Goal: Task Accomplishment & Management: Manage account settings

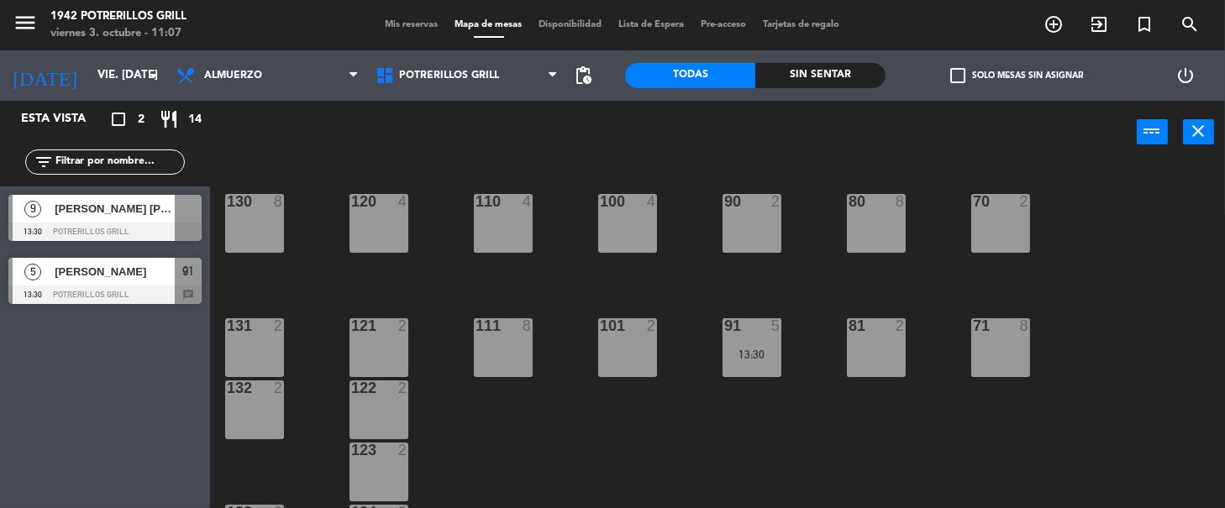
click at [396, 22] on span "Mis reservas" at bounding box center [412, 24] width 70 height 9
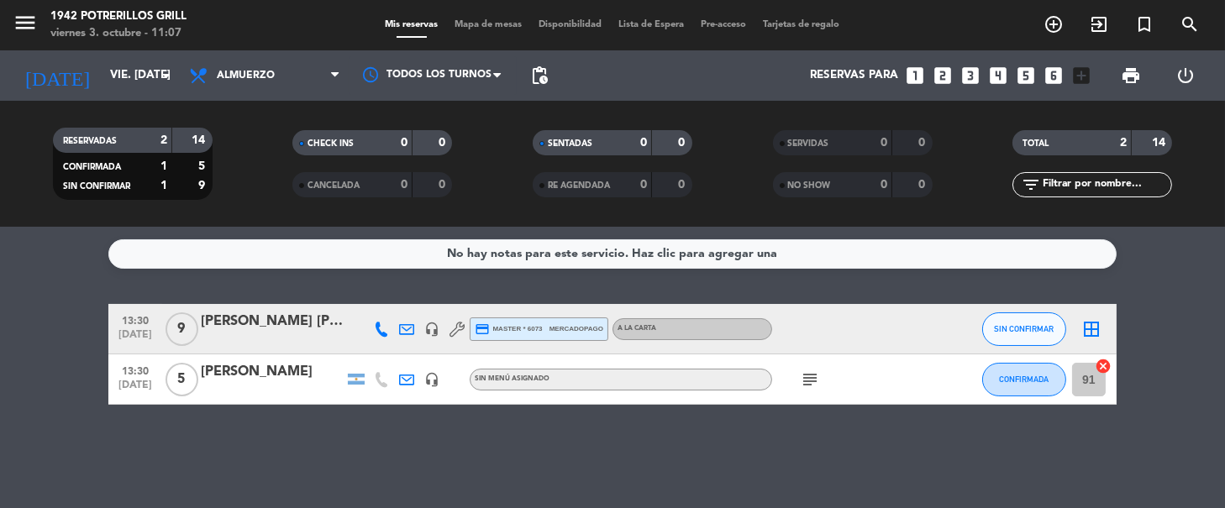
click at [813, 374] on icon "subject" at bounding box center [810, 380] width 20 height 20
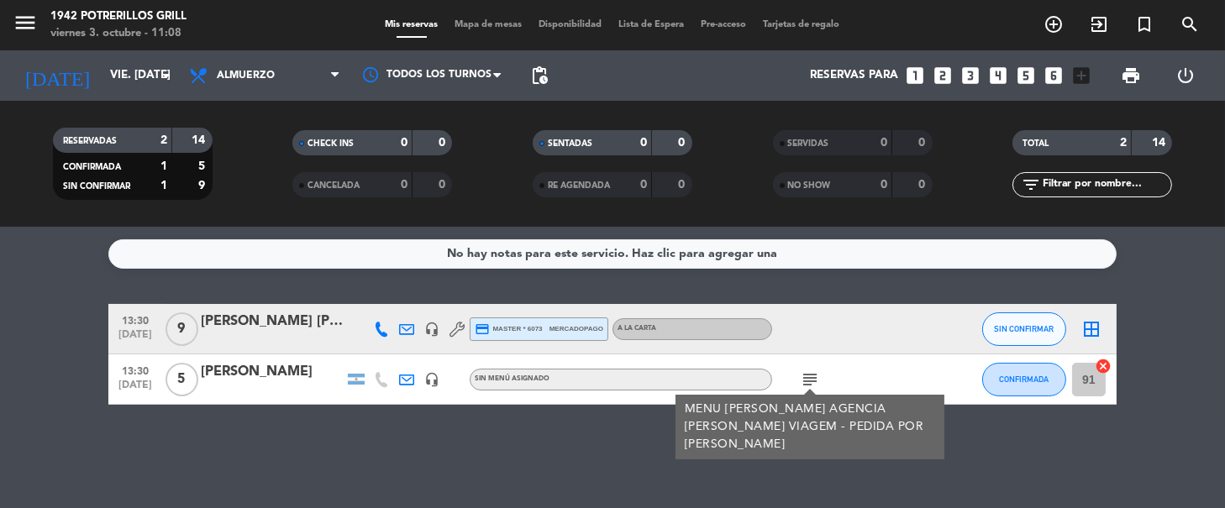
click at [6, 317] on bookings-row "13:30 [DATE] 9 [PERSON_NAME] [PERSON_NAME] headset_mic credit_card master * 607…" at bounding box center [612, 354] width 1225 height 101
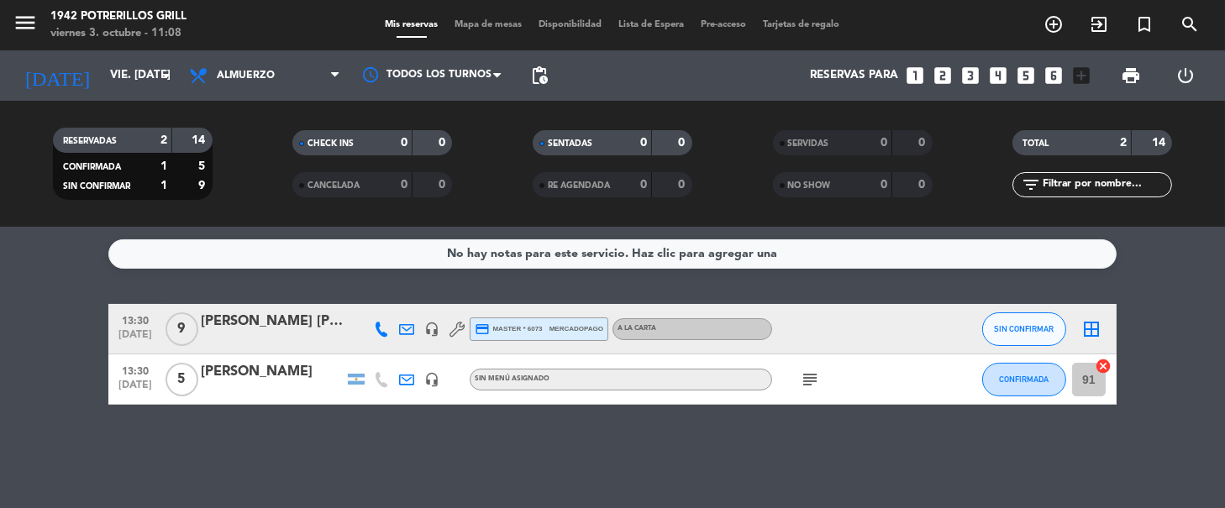
click at [812, 382] on icon "subject" at bounding box center [810, 380] width 20 height 20
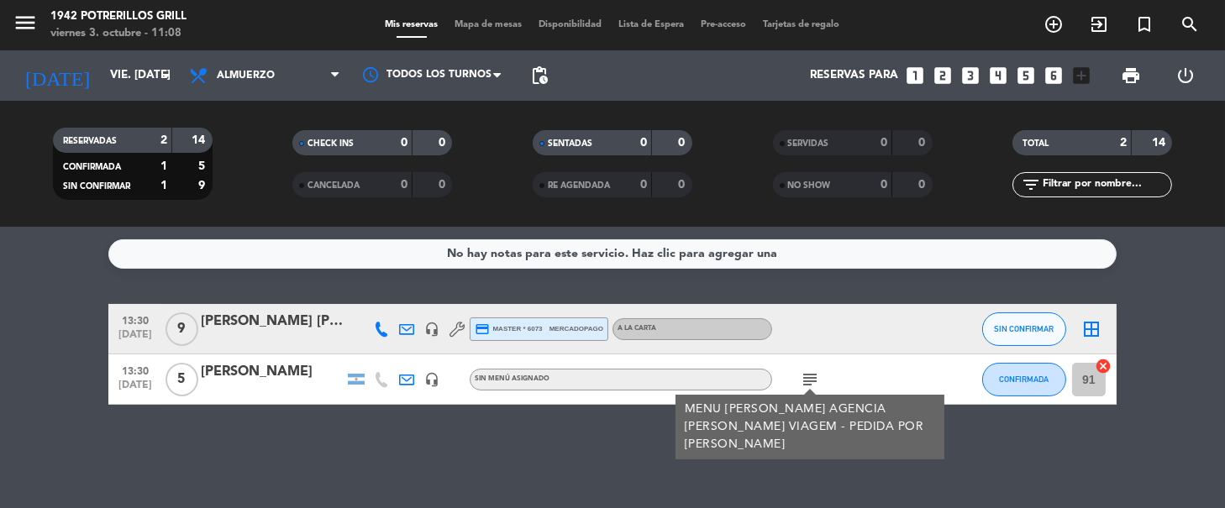
click at [446, 457] on div "No hay notas para este servicio. Haz clic para agregar una 13:30 [DATE] 9 [PERS…" at bounding box center [612, 368] width 1225 height 282
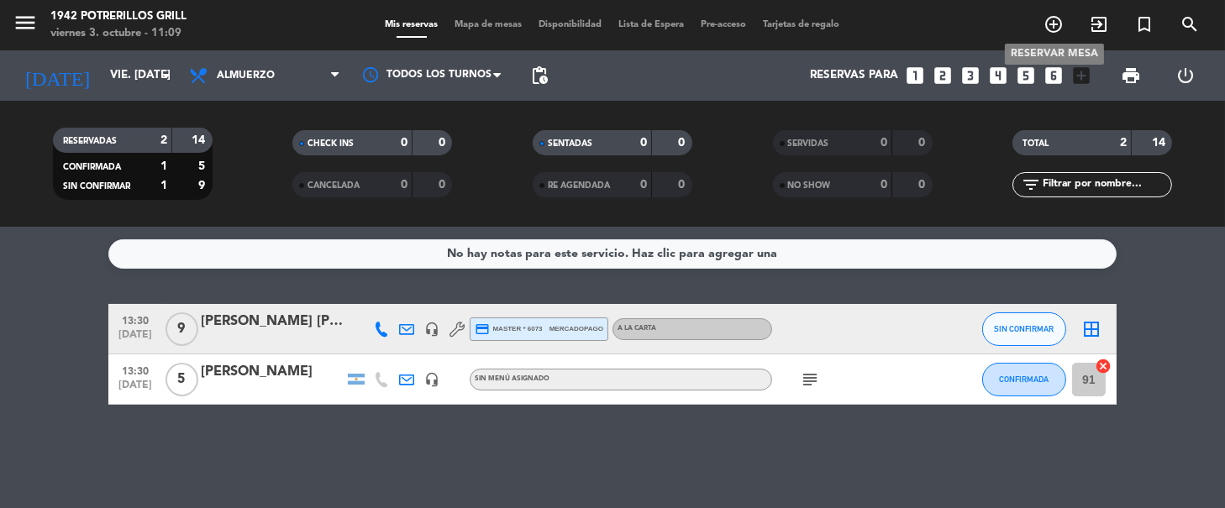
click at [1055, 25] on icon "add_circle_outline" at bounding box center [1054, 24] width 20 height 20
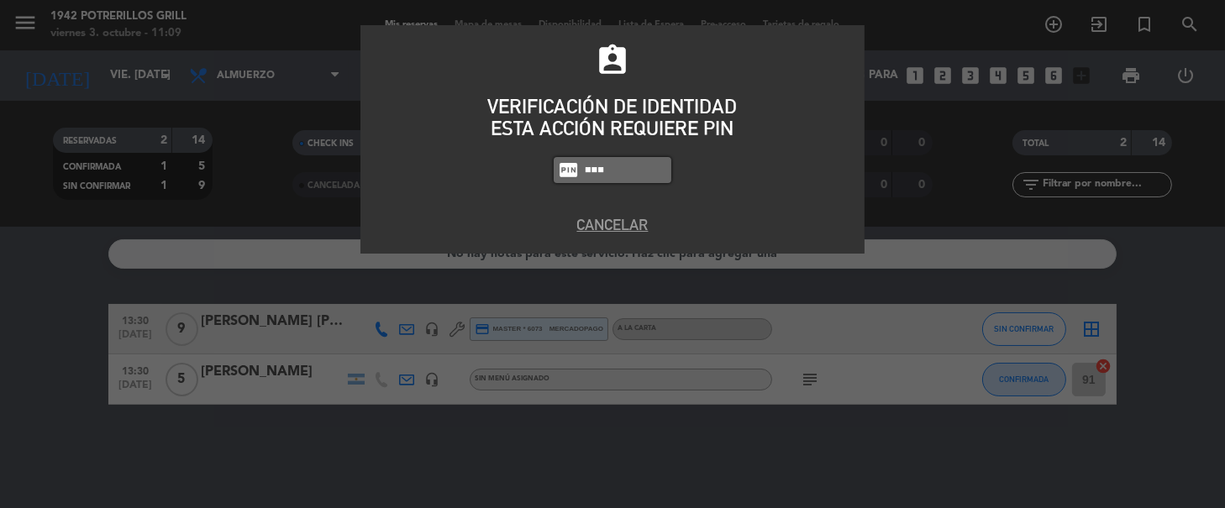
type input "8184"
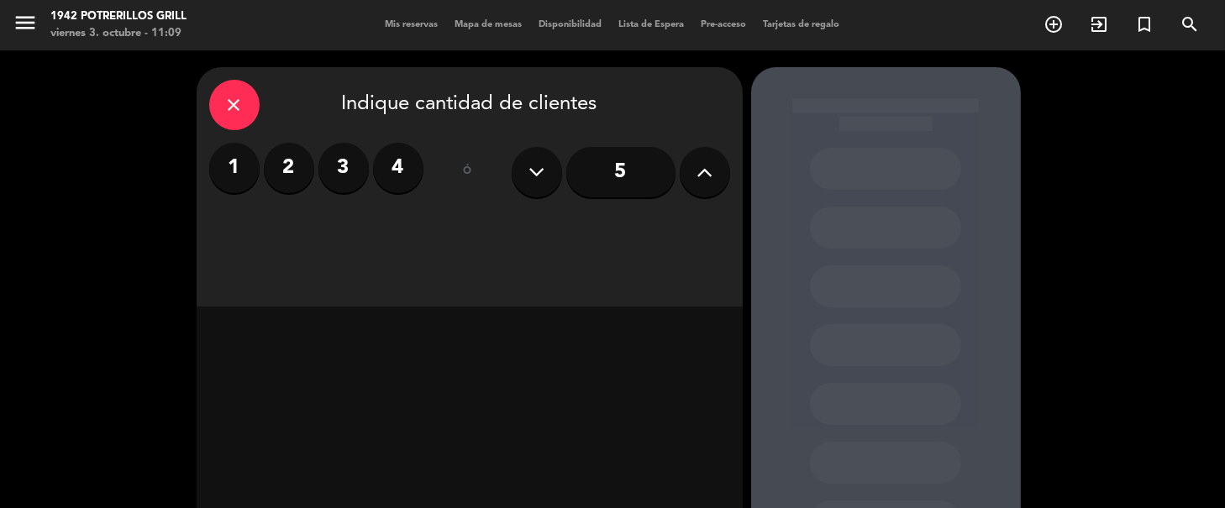
click at [399, 167] on label "4" at bounding box center [398, 168] width 50 height 50
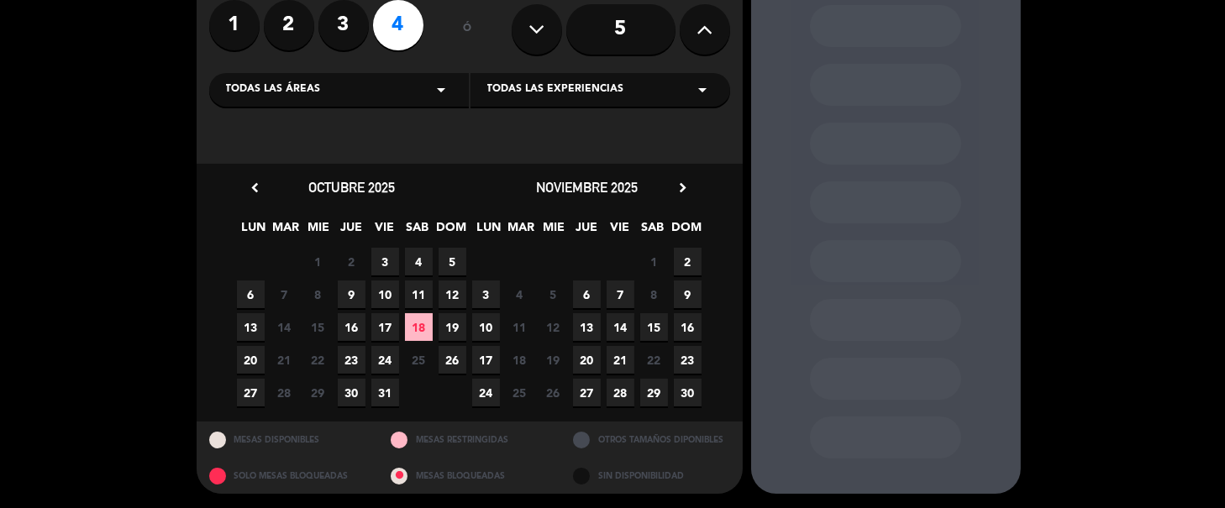
click at [386, 255] on span "3" at bounding box center [385, 262] width 28 height 28
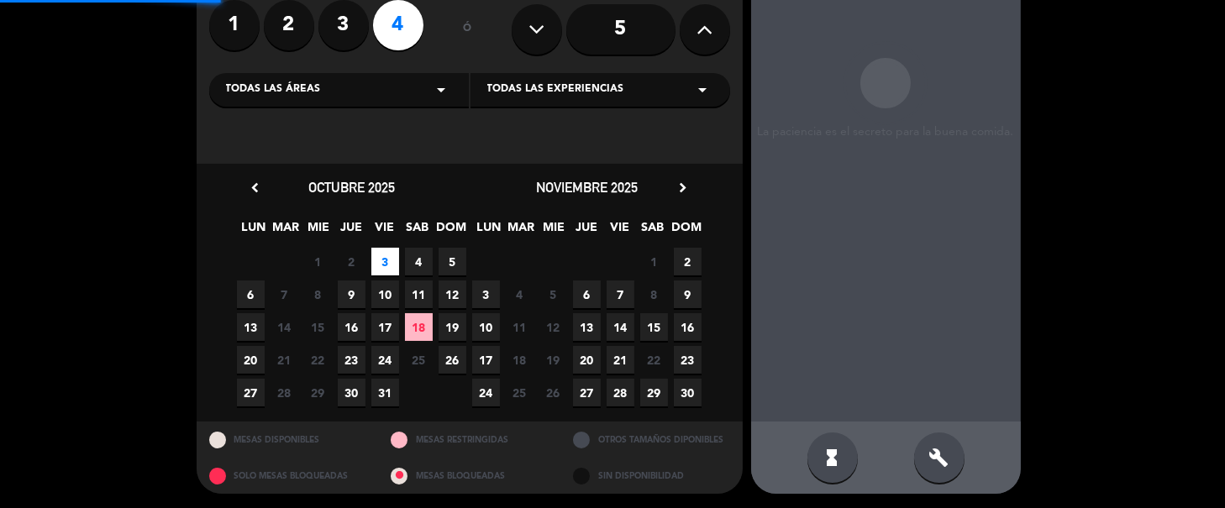
scroll to position [67, 0]
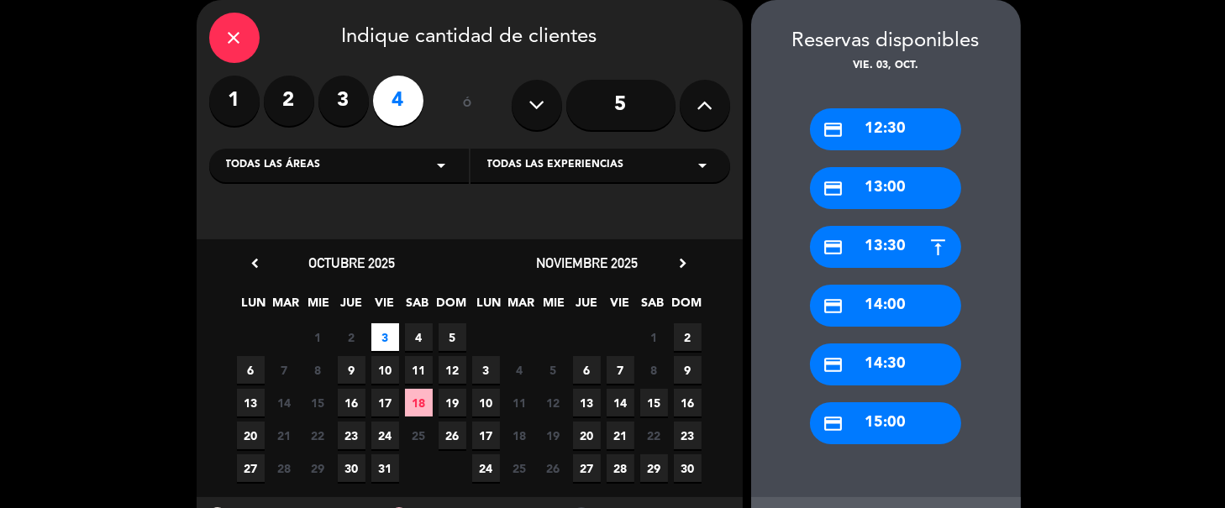
click at [891, 251] on div "credit_card 13:30" at bounding box center [885, 247] width 151 height 42
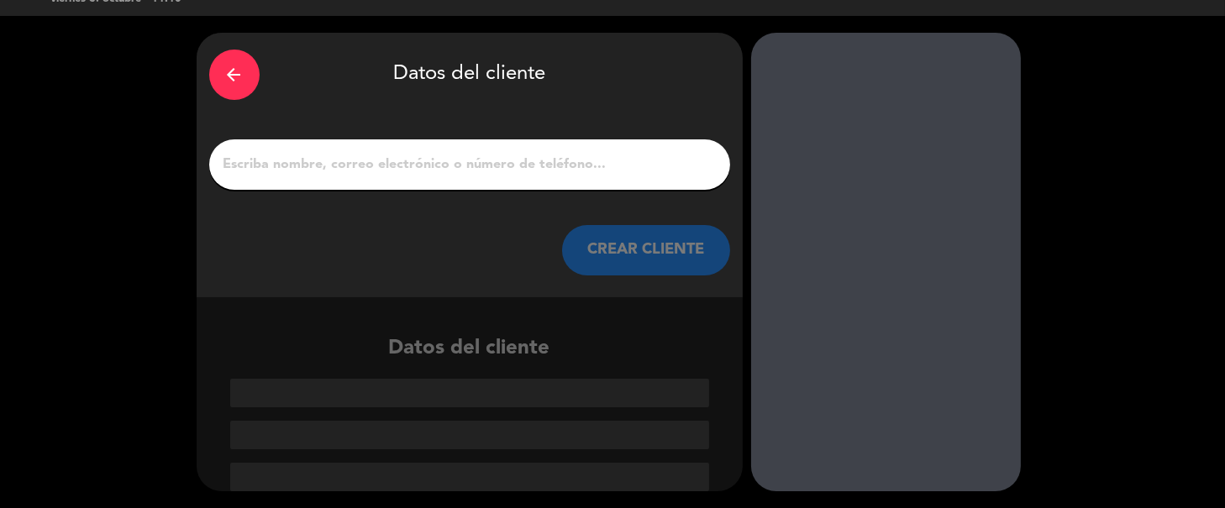
scroll to position [34, 0]
click at [522, 170] on input "1" at bounding box center [470, 166] width 496 height 24
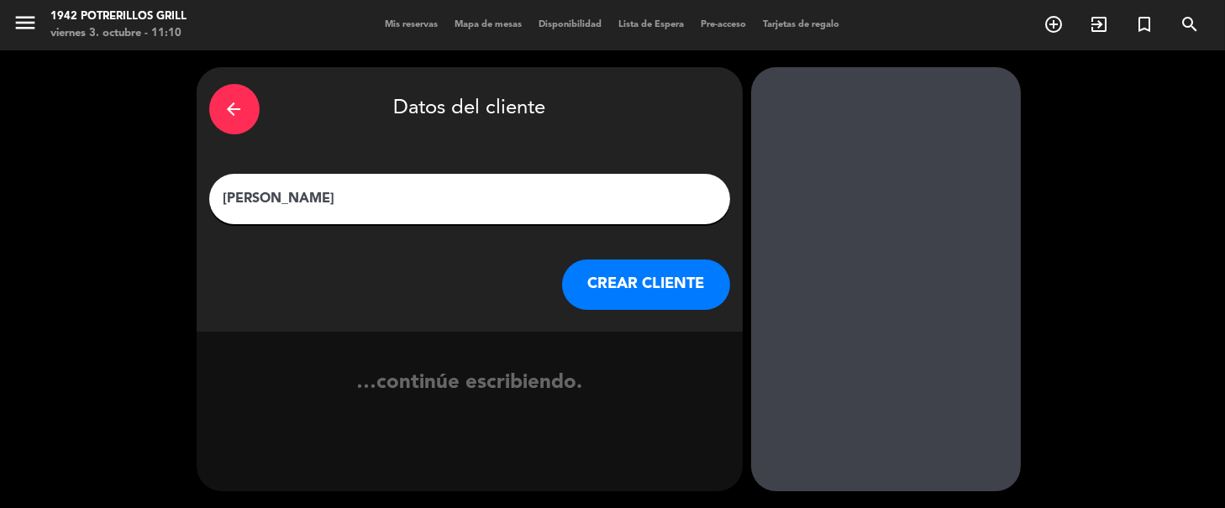
type input "[PERSON_NAME]"
click at [657, 286] on button "CREAR CLIENTE" at bounding box center [646, 285] width 168 height 50
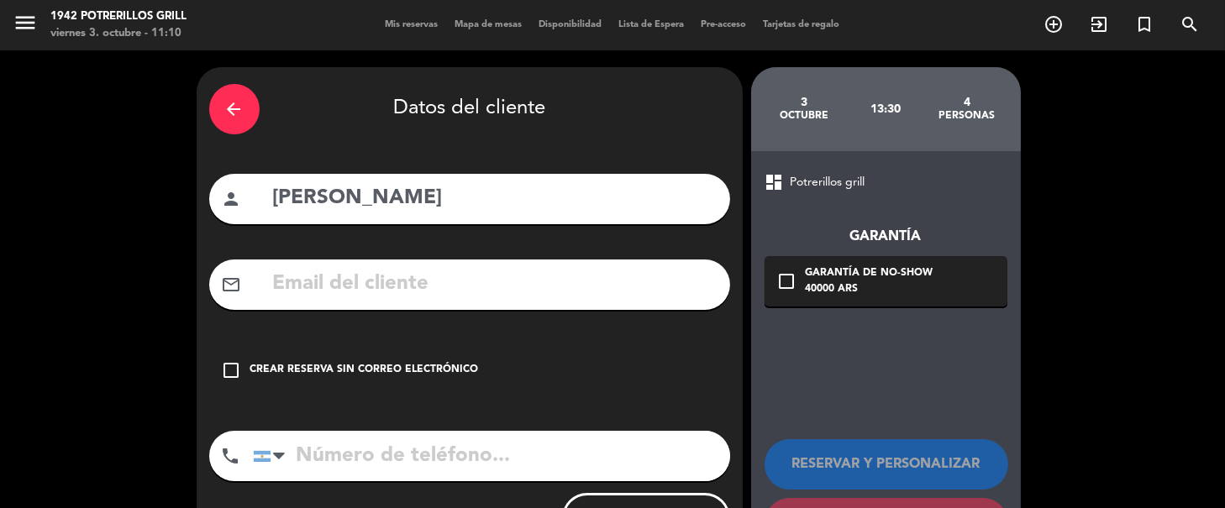
drag, startPoint x: 224, startPoint y: 365, endPoint x: 339, endPoint y: 474, distance: 159.3
click at [229, 371] on icon "check_box_outline_blank" at bounding box center [232, 370] width 20 height 20
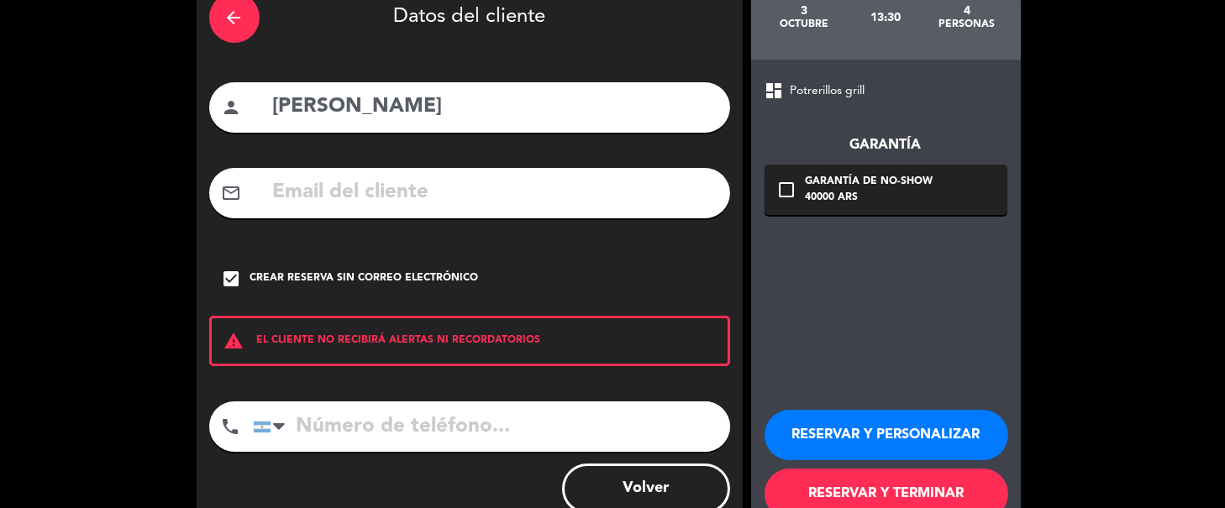
scroll to position [112, 0]
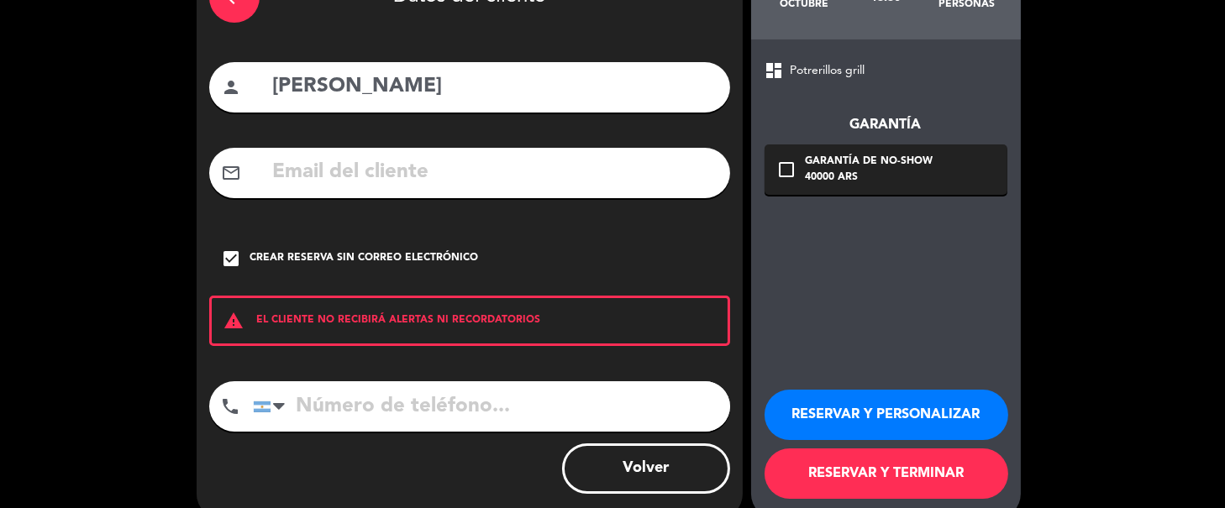
click at [366, 412] on input "tel" at bounding box center [491, 406] width 477 height 50
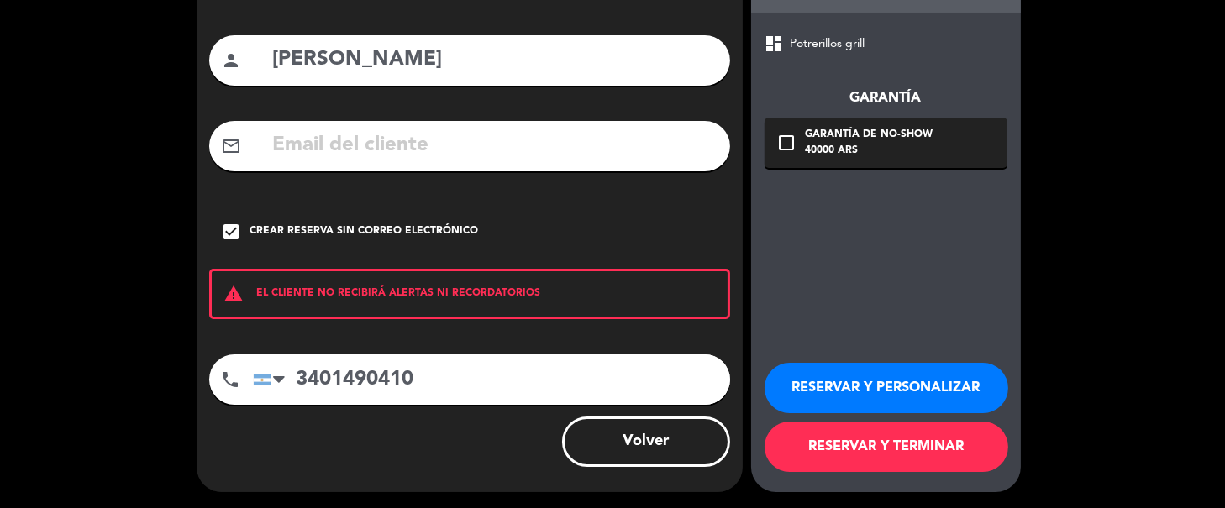
type input "3401490410"
click at [853, 440] on button "RESERVAR Y TERMINAR" at bounding box center [887, 447] width 244 height 50
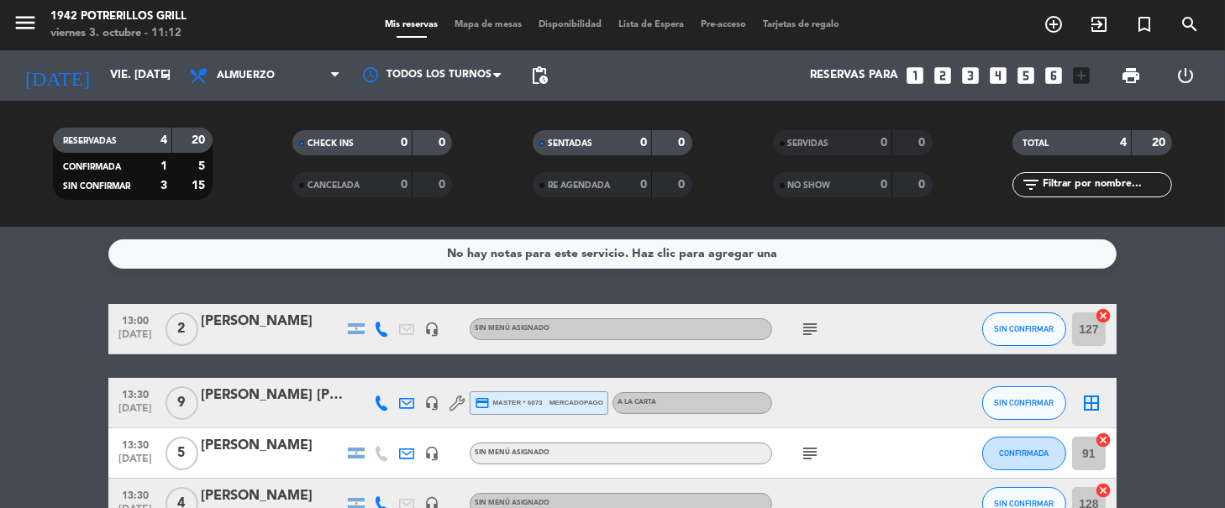
scroll to position [103, 0]
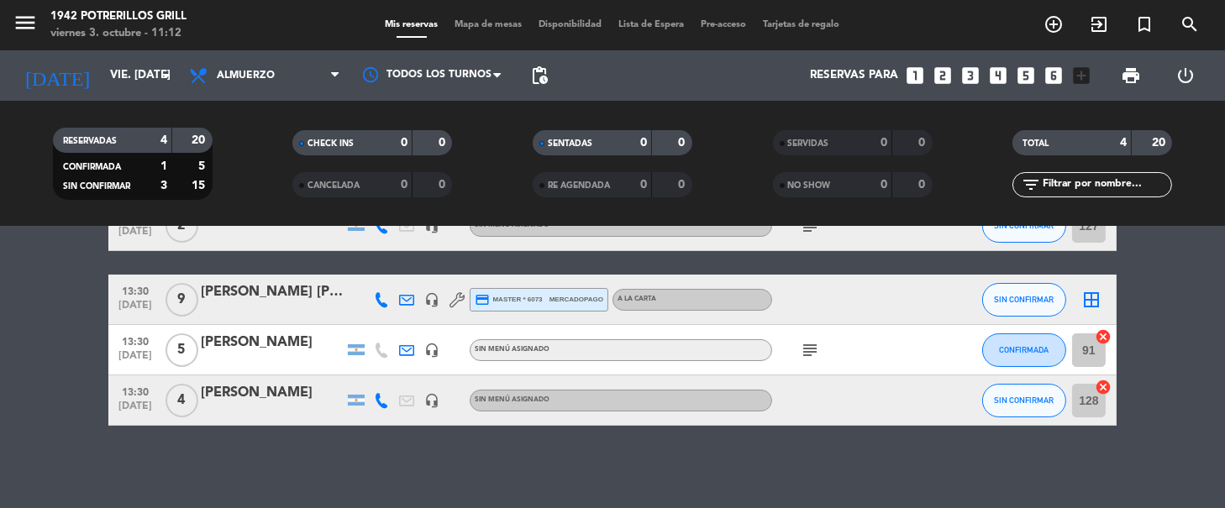
click at [13, 328] on bookings-row "13:00 [DATE] 2 [PERSON_NAME] headset_mic Sin menú asignado subject SIN CONFIRMA…" at bounding box center [612, 313] width 1225 height 225
click at [36, 366] on bookings-row "13:00 [DATE] 2 [PERSON_NAME] headset_mic Sin menú asignado subject SIN CONFIRMA…" at bounding box center [612, 313] width 1225 height 225
click at [813, 351] on icon "subject" at bounding box center [810, 350] width 20 height 20
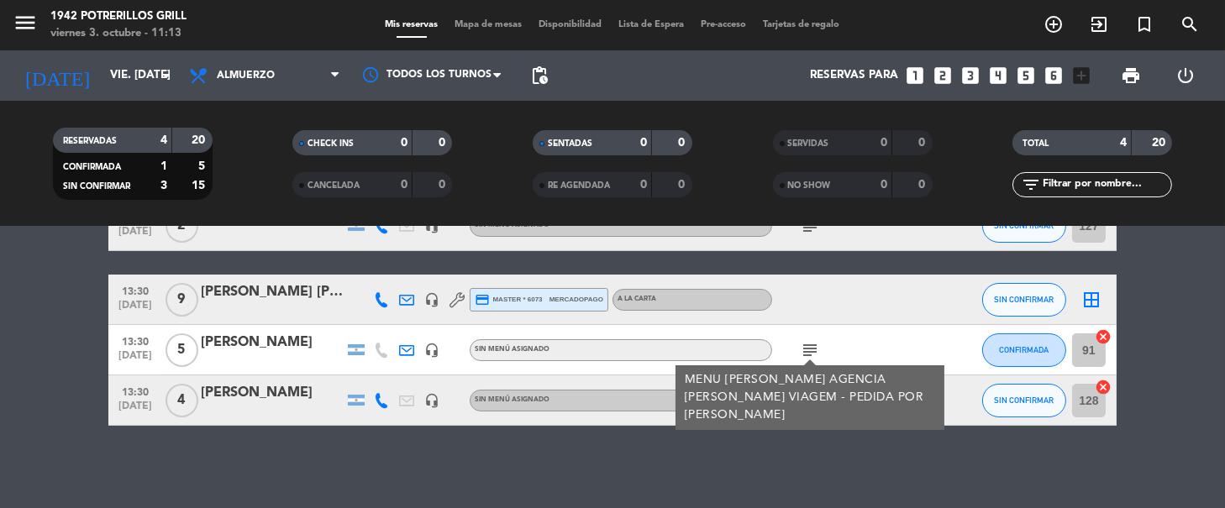
click at [834, 481] on div "No hay notas para este servicio. Haz clic para agregar una 13:00 [DATE] 2 [PERS…" at bounding box center [612, 368] width 1225 height 282
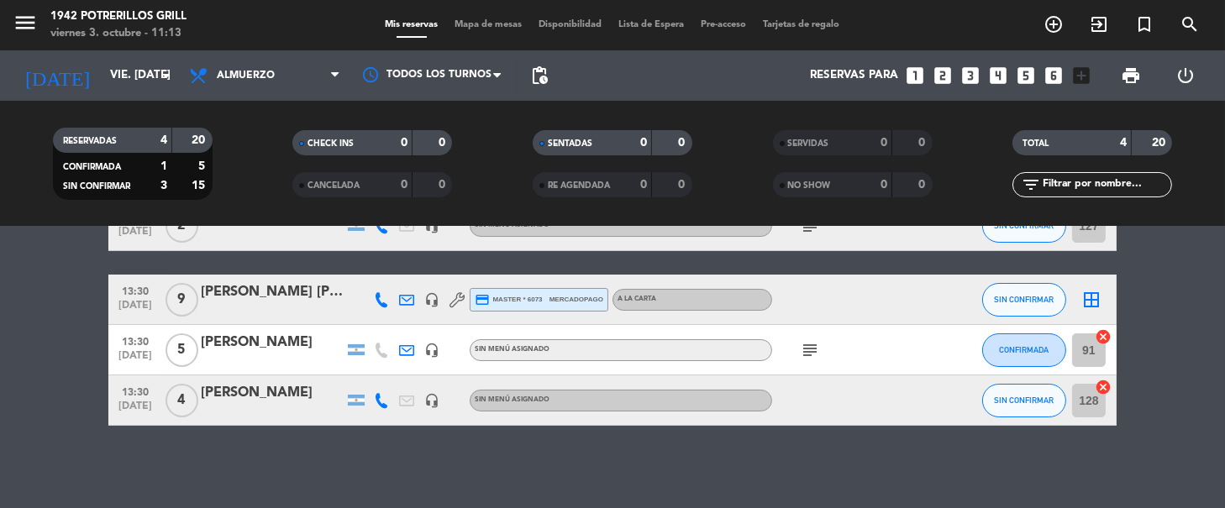
scroll to position [0, 0]
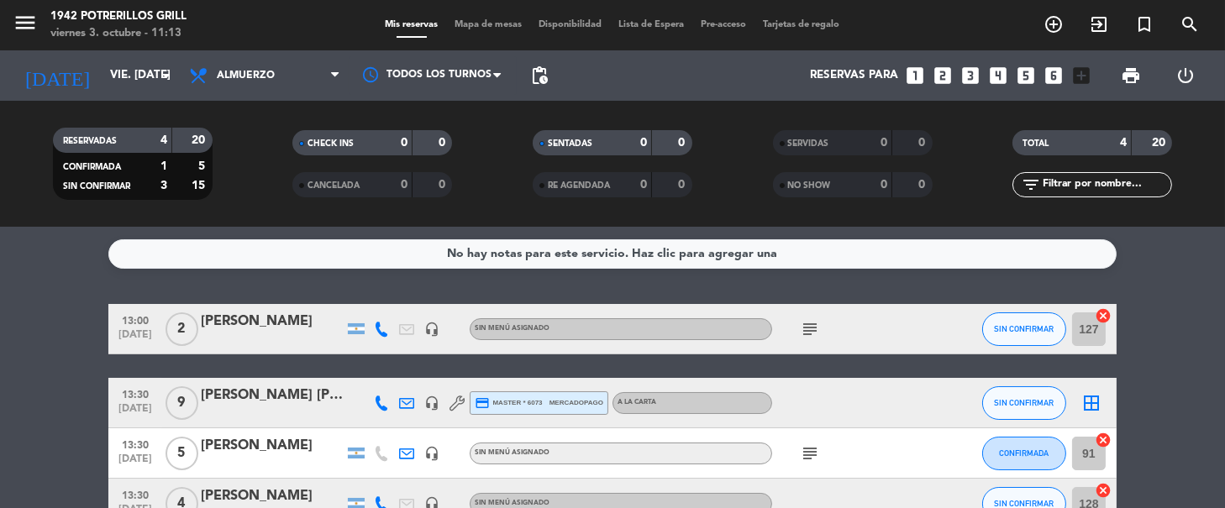
click at [805, 333] on icon "subject" at bounding box center [810, 329] width 20 height 20
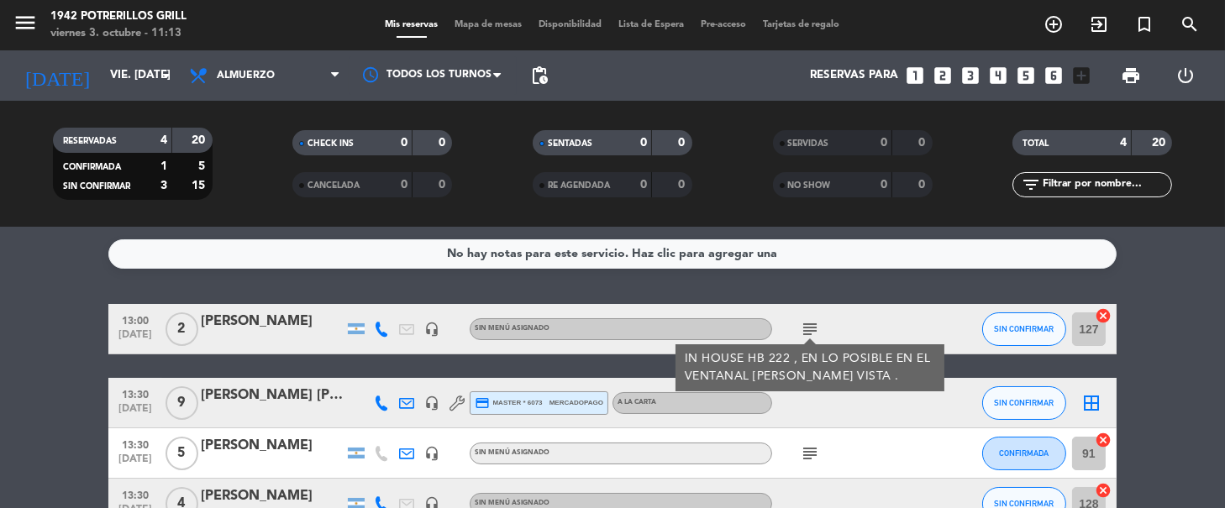
click at [1171, 306] on bookings-row "13:00 [DATE] 2 [PERSON_NAME] headset_mic Sin menú asignado subject IN HOUSE HB …" at bounding box center [612, 416] width 1225 height 225
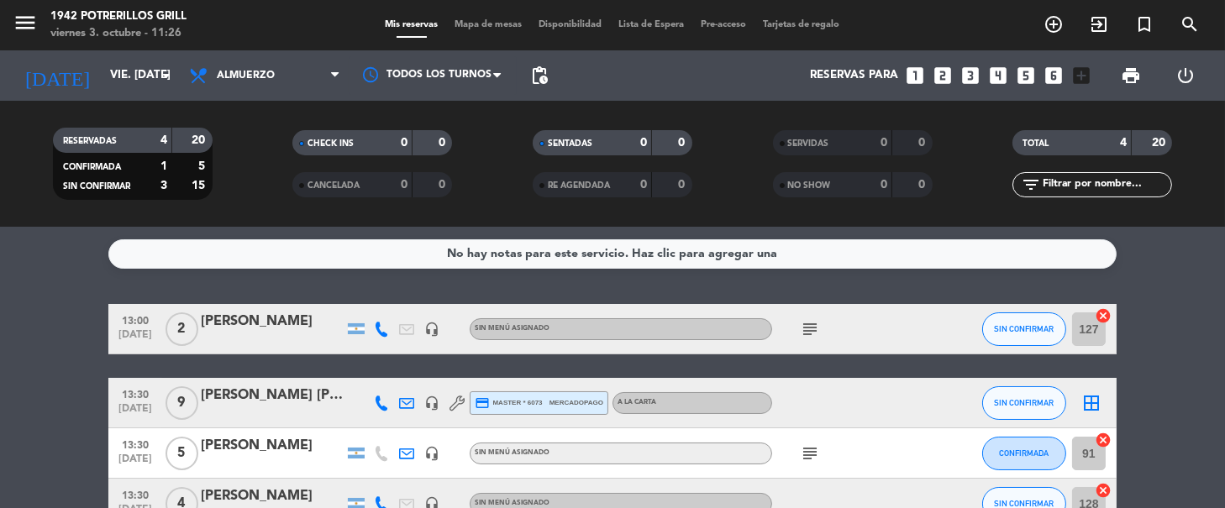
click at [808, 453] on icon "subject" at bounding box center [810, 454] width 20 height 20
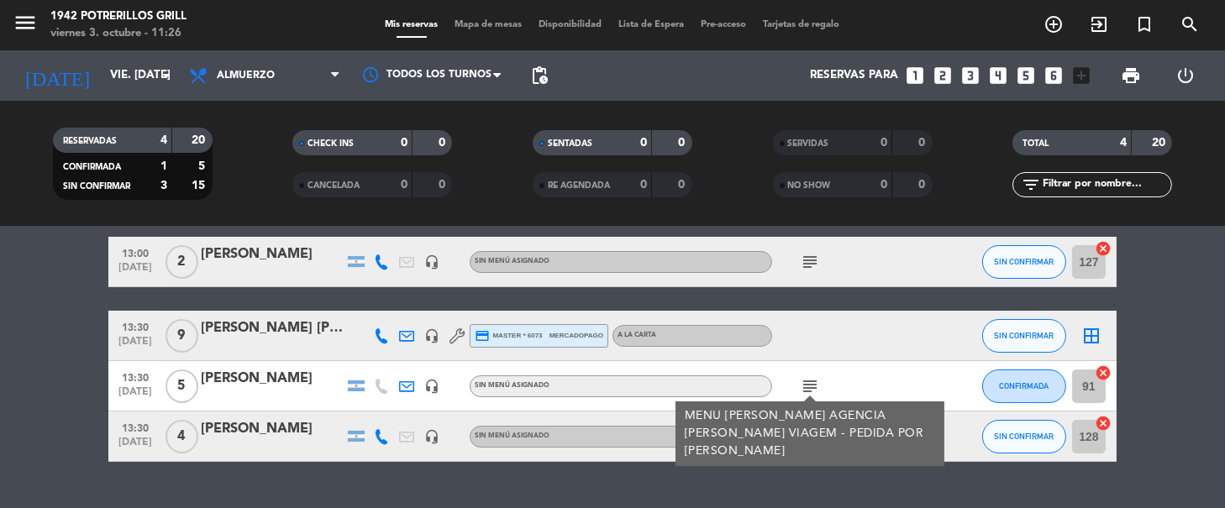
scroll to position [103, 0]
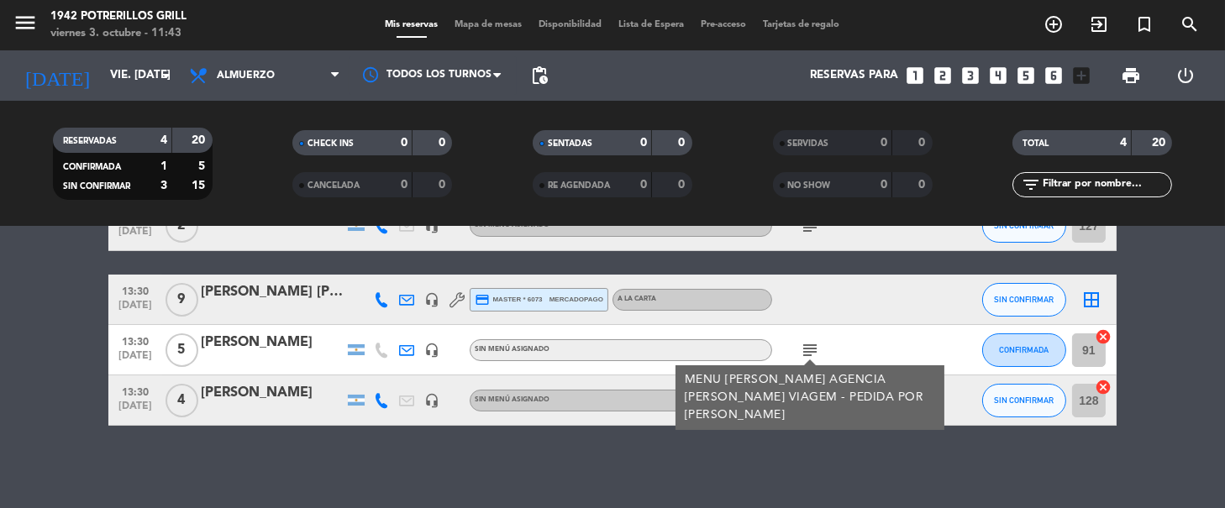
click at [811, 449] on div "No hay notas para este servicio. Haz clic para agregar una 13:00 [DATE] 2 [PERS…" at bounding box center [612, 368] width 1225 height 282
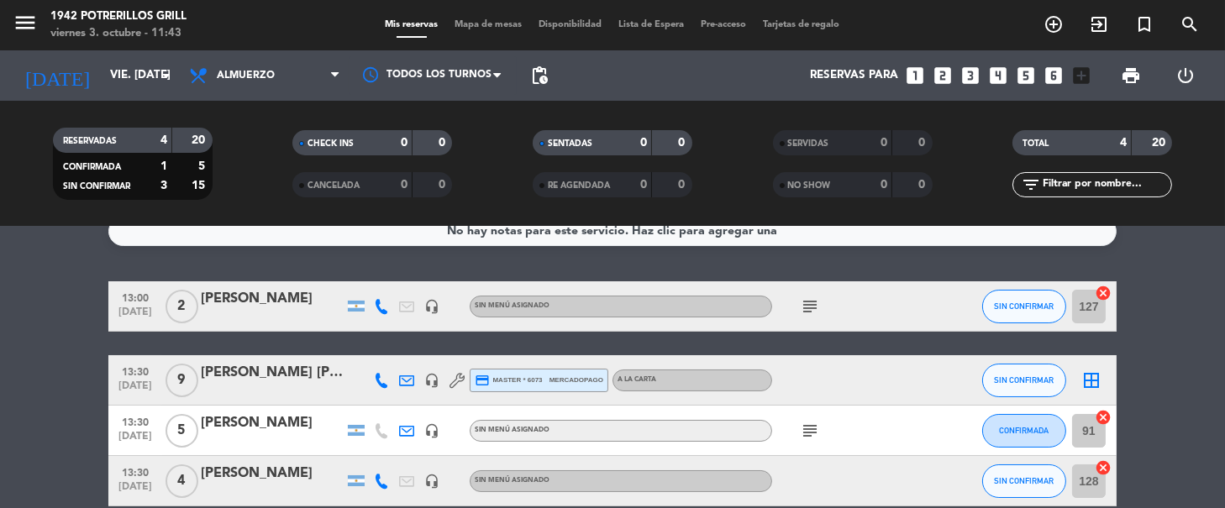
scroll to position [0, 0]
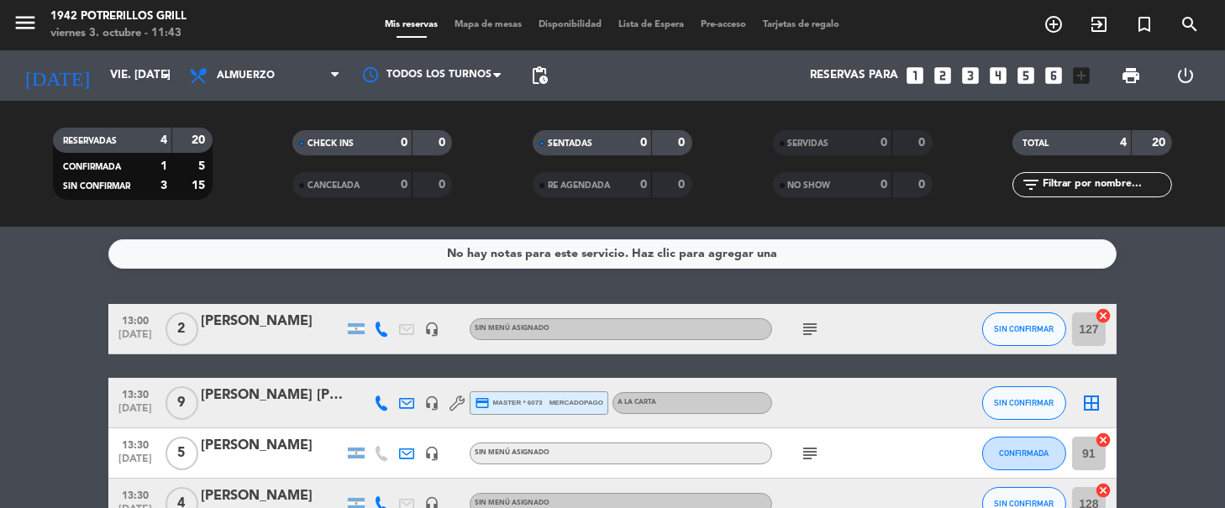
click at [808, 447] on icon "subject" at bounding box center [810, 454] width 20 height 20
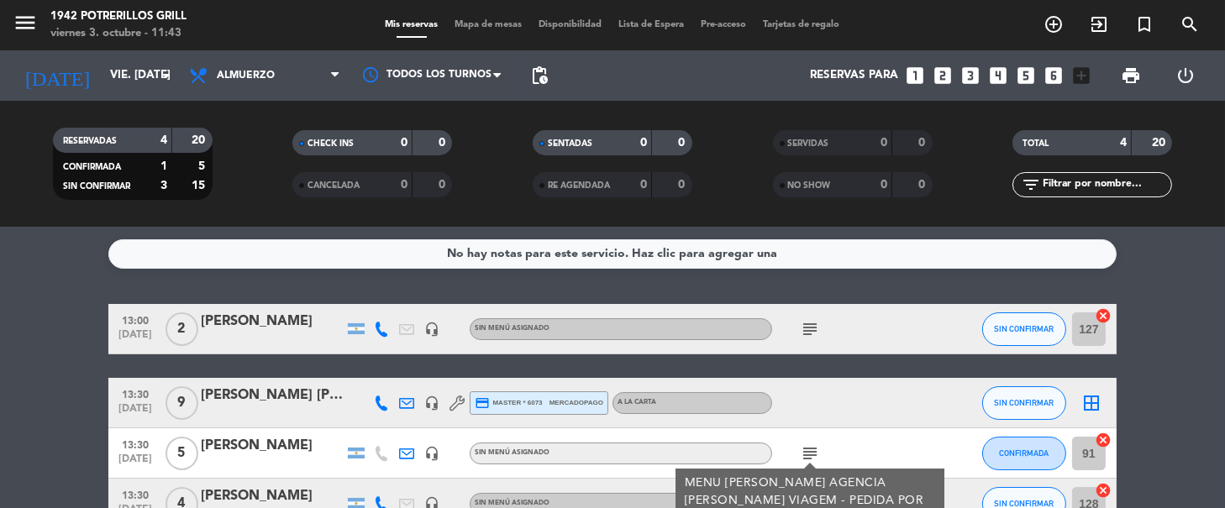
scroll to position [103, 0]
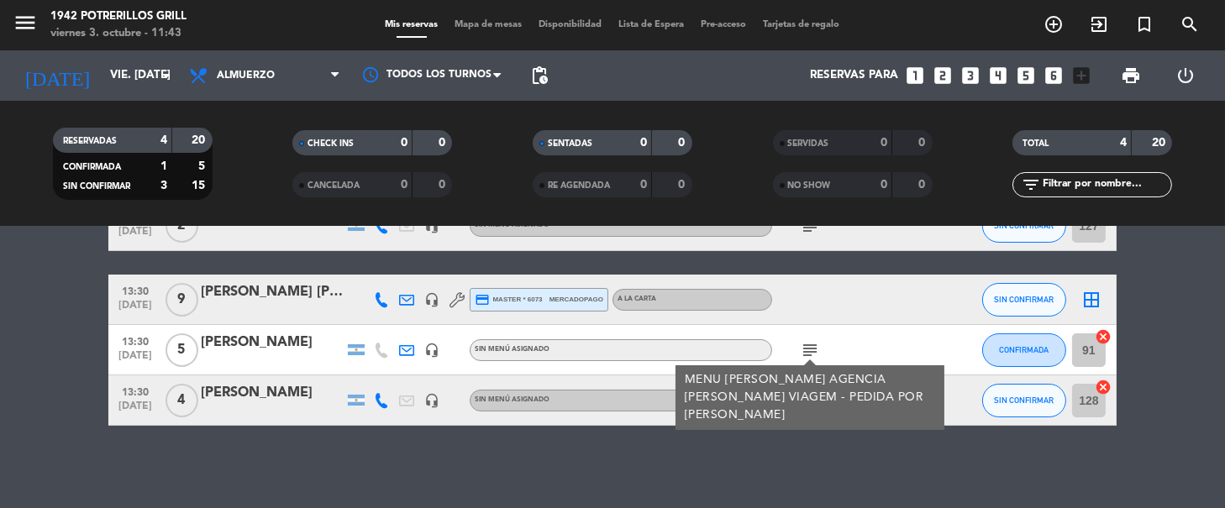
click at [1205, 385] on bookings-row "13:00 [DATE] 2 [PERSON_NAME] headset_mic Sin menú asignado subject SIN CONFIRMA…" at bounding box center [612, 313] width 1225 height 225
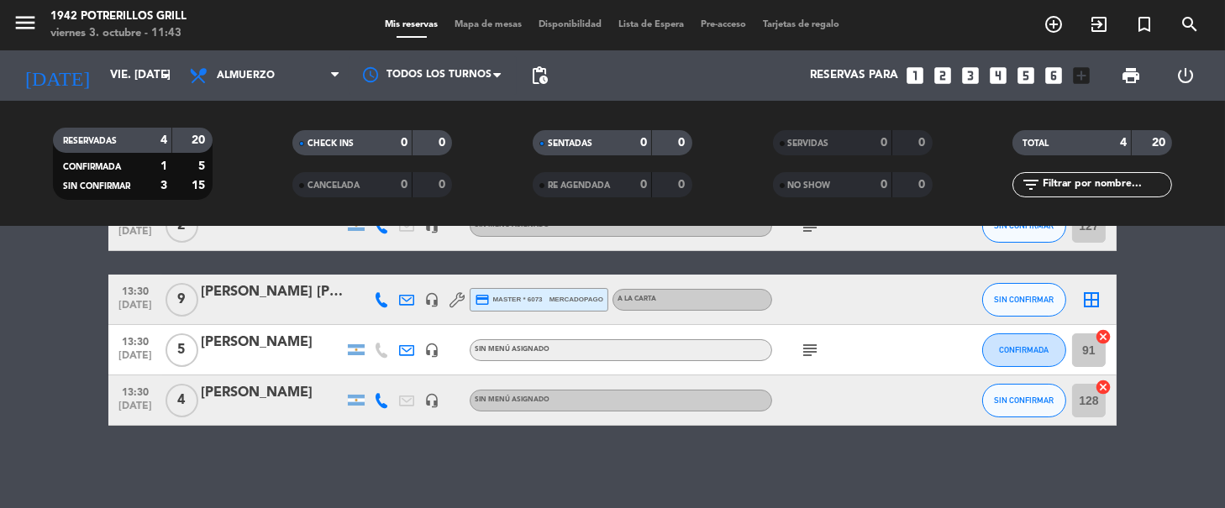
click at [1108, 334] on icon "cancel" at bounding box center [1103, 337] width 17 height 17
click at [1107, 387] on icon "cancel" at bounding box center [1103, 387] width 17 height 17
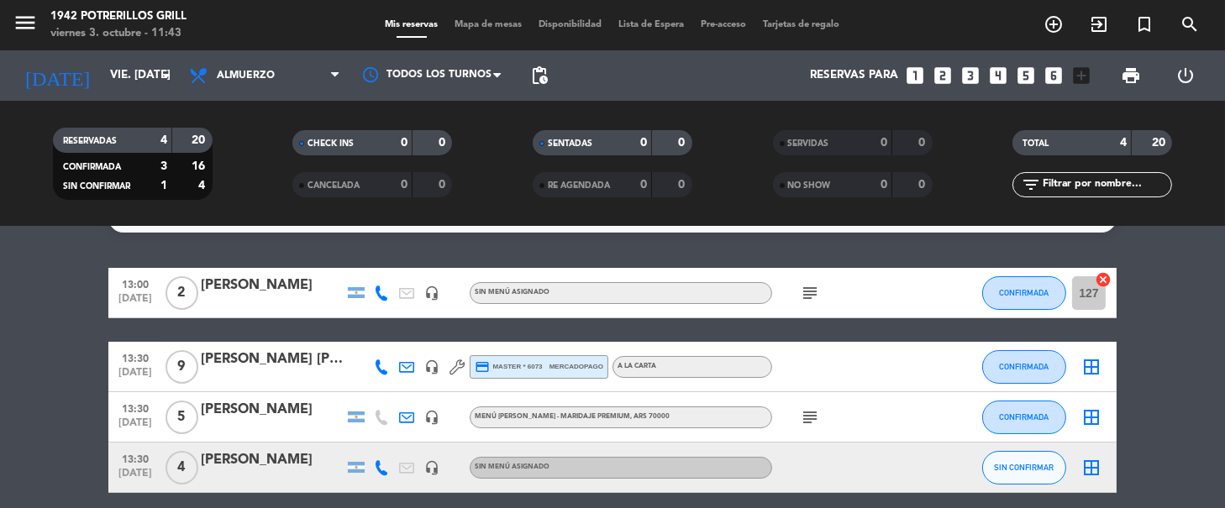
scroll to position [0, 0]
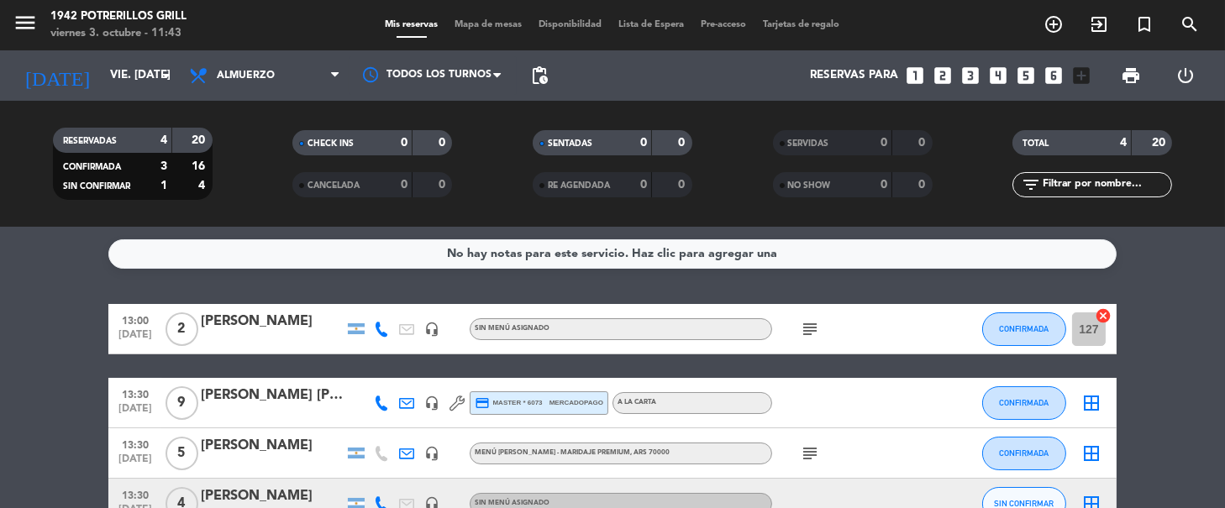
click at [1103, 311] on icon "cancel" at bounding box center [1103, 316] width 17 height 17
click at [1212, 337] on bookings-row "13:00 [DATE] 2 [PERSON_NAME] headset_mic Sin menú asignado subject CONFIRMADA 1…" at bounding box center [612, 416] width 1225 height 225
drag, startPoint x: 793, startPoint y: 318, endPoint x: 808, endPoint y: 318, distance: 14.3
click at [802, 318] on div "subject" at bounding box center [847, 329] width 151 height 50
click at [818, 320] on icon "subject" at bounding box center [810, 329] width 20 height 20
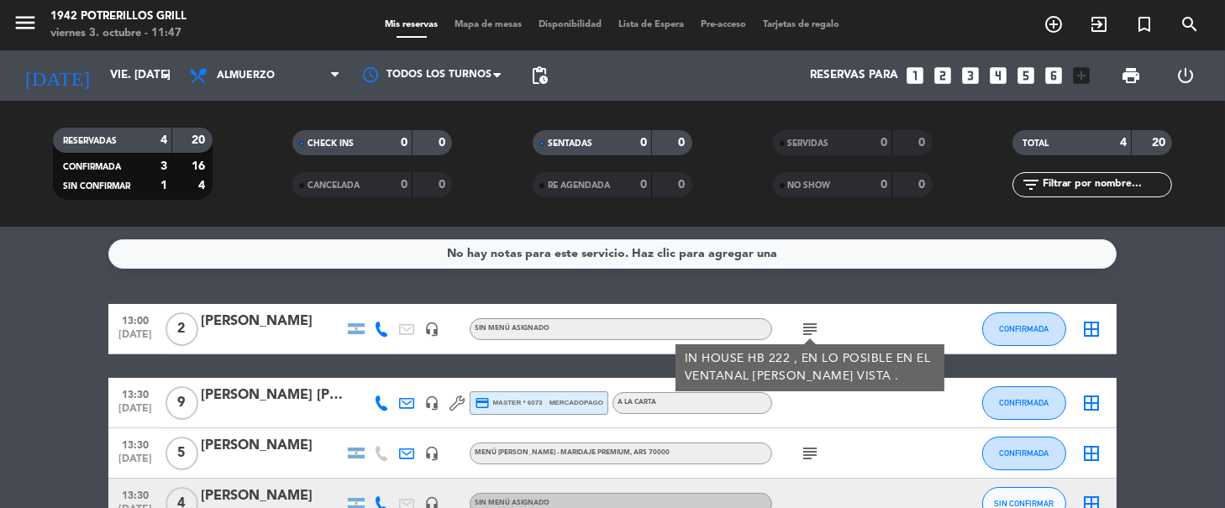
click at [1097, 334] on icon "border_all" at bounding box center [1091, 329] width 20 height 20
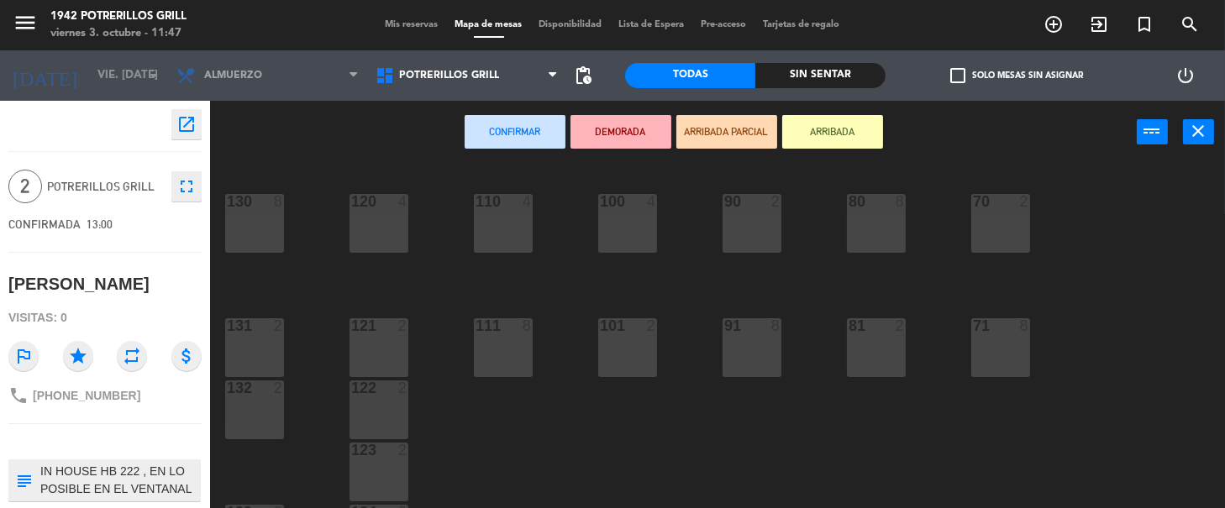
drag, startPoint x: 746, startPoint y: 224, endPoint x: 757, endPoint y: 185, distance: 41.0
click at [747, 223] on div "90 2" at bounding box center [752, 223] width 59 height 59
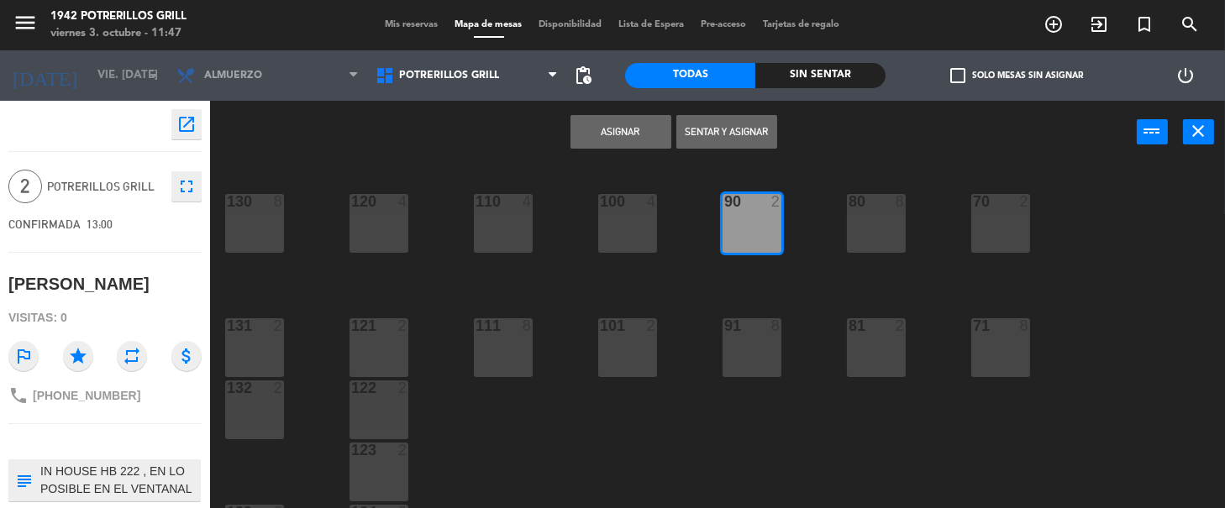
click at [634, 129] on button "Asignar" at bounding box center [621, 132] width 101 height 34
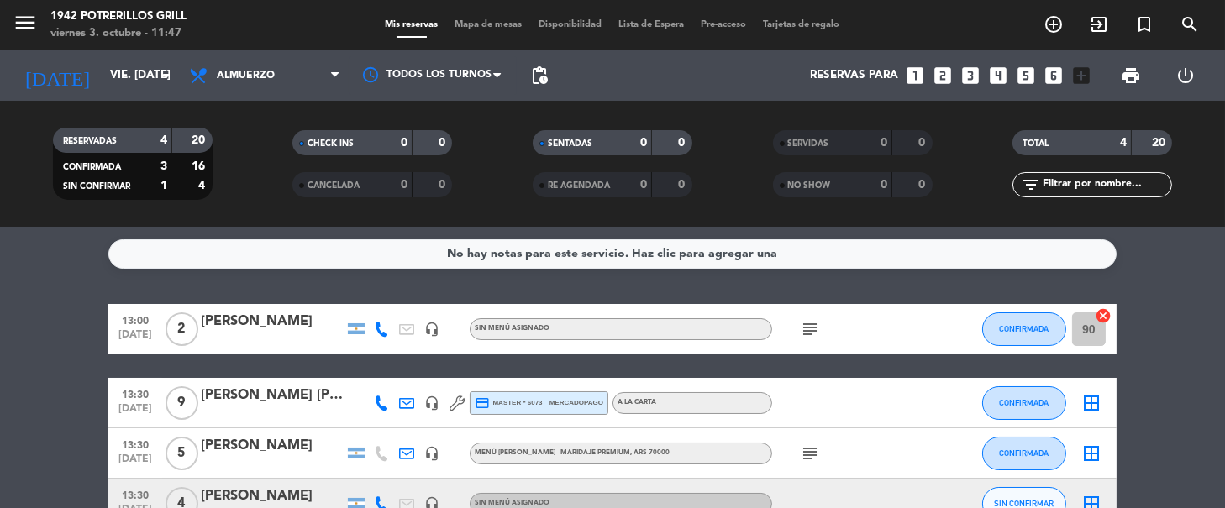
scroll to position [103, 0]
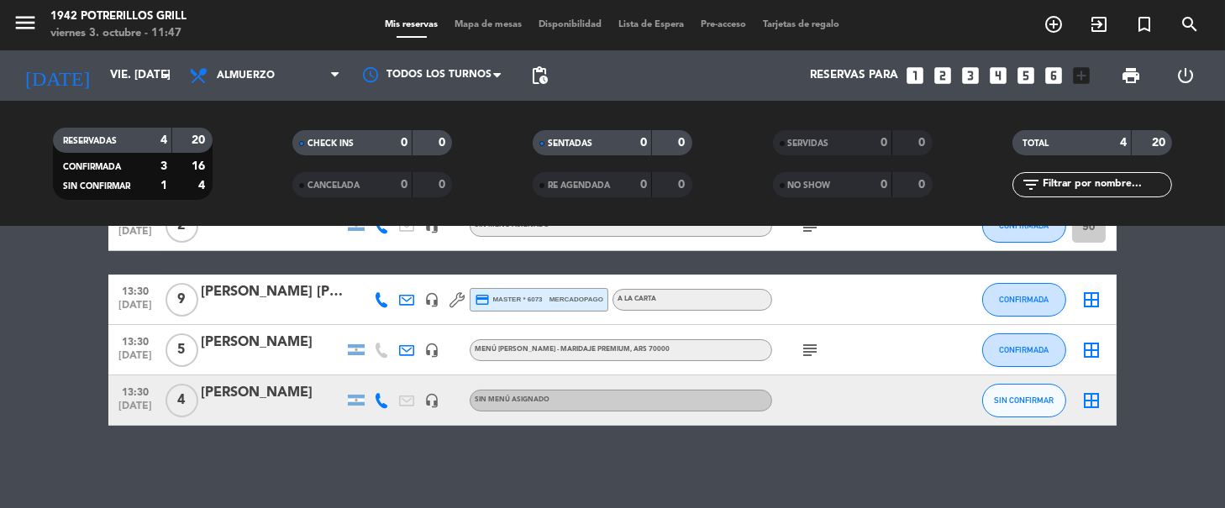
click at [1094, 348] on icon "border_all" at bounding box center [1091, 350] width 20 height 20
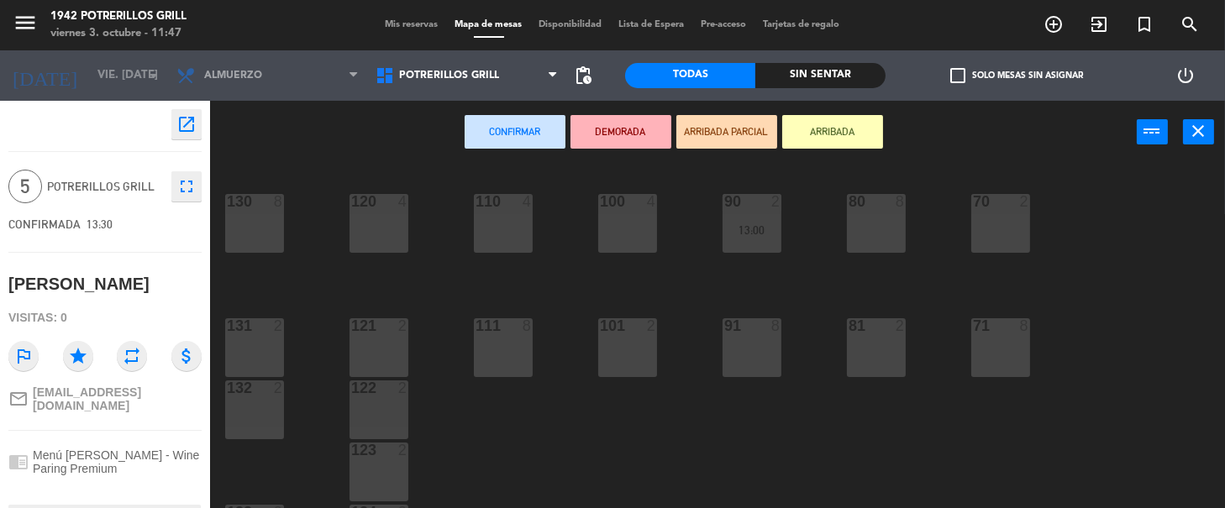
click at [872, 239] on div "80 8" at bounding box center [876, 223] width 59 height 59
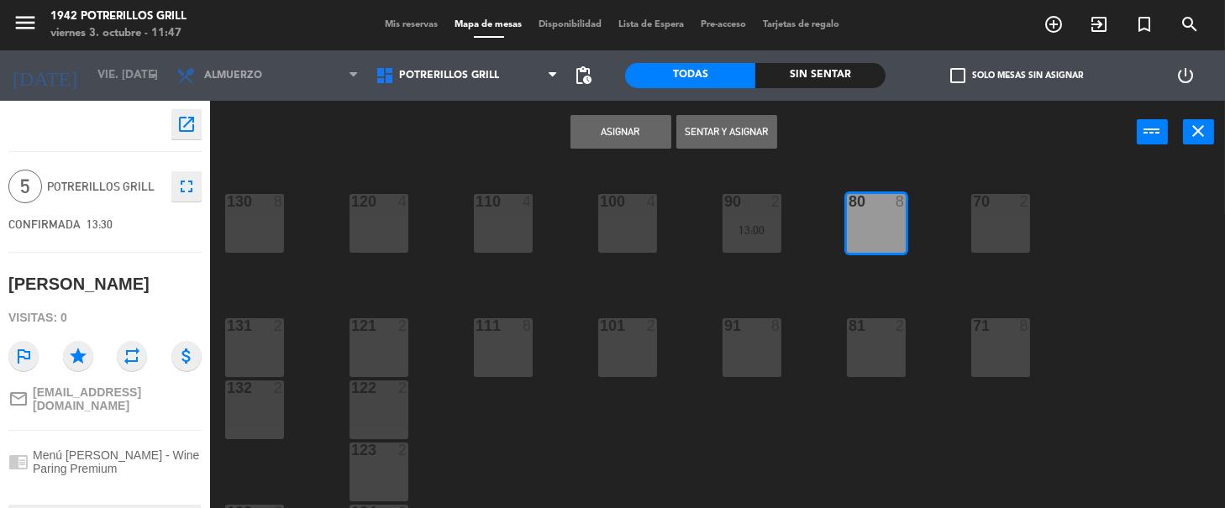
click at [626, 125] on button "Asignar" at bounding box center [621, 132] width 101 height 34
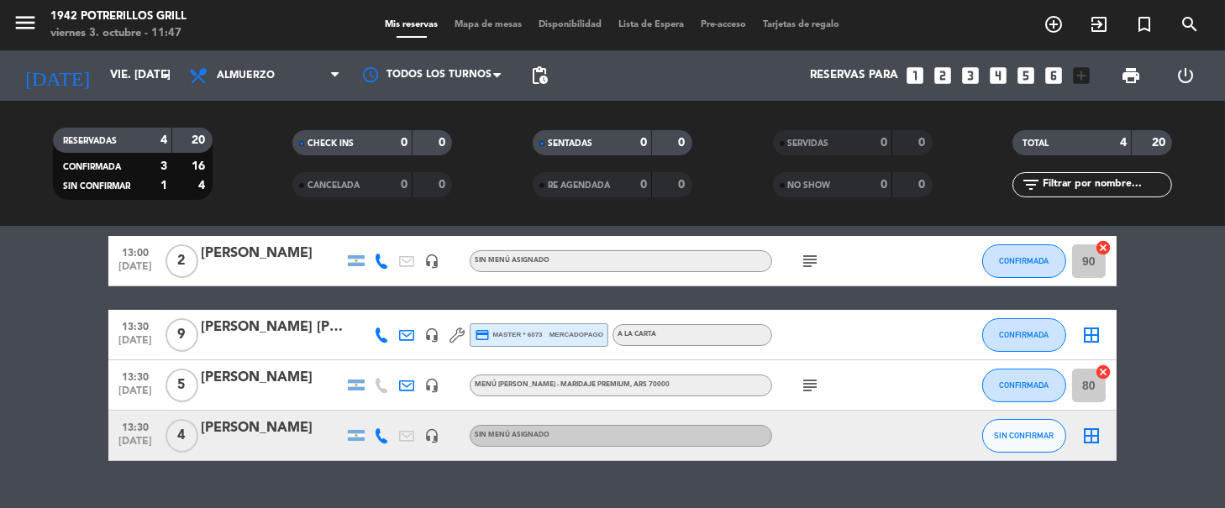
scroll to position [103, 0]
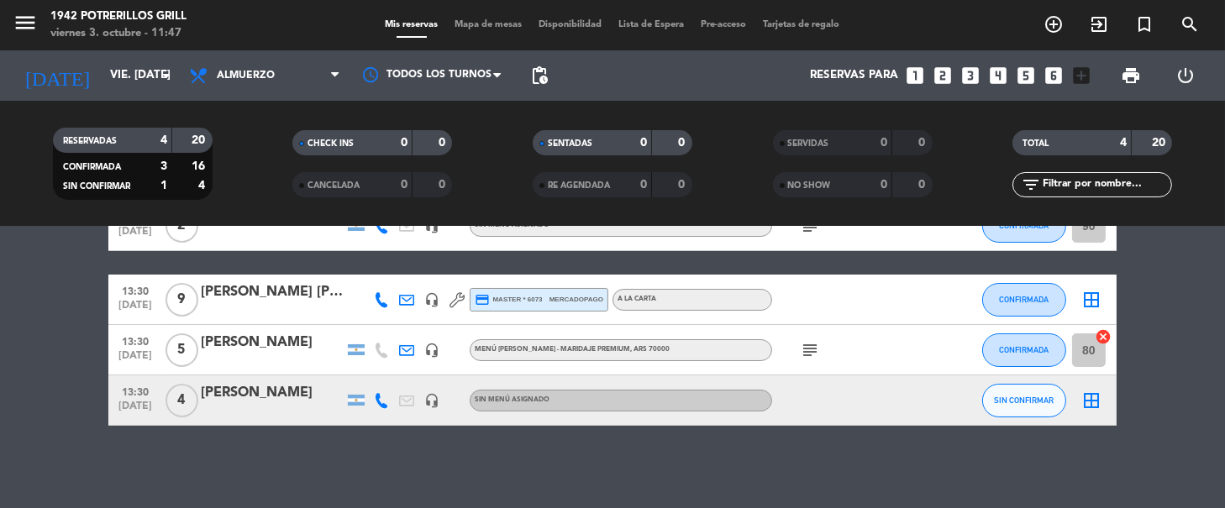
click at [1087, 402] on icon "border_all" at bounding box center [1091, 401] width 20 height 20
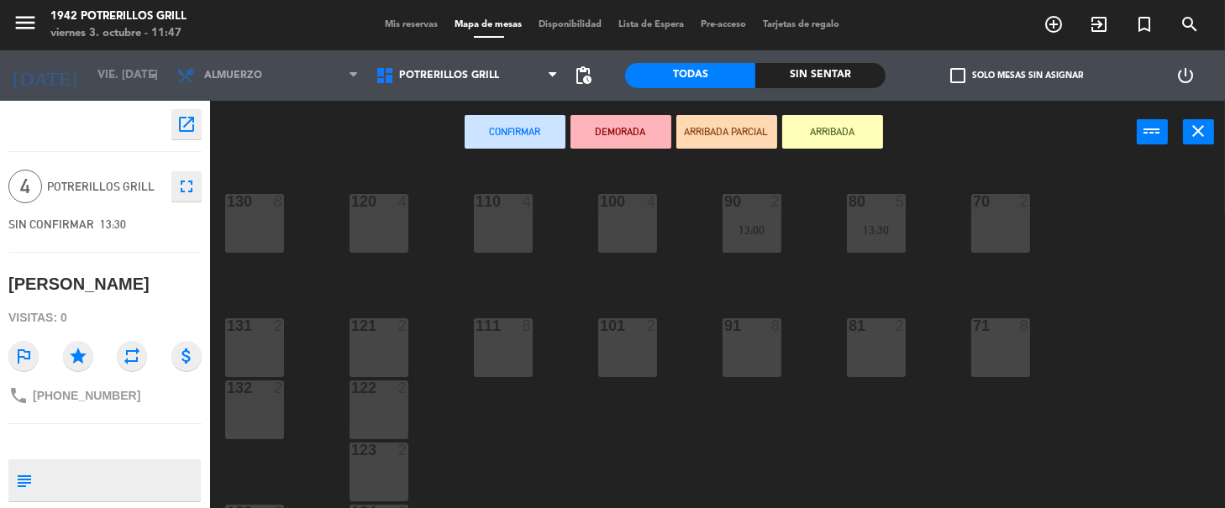
drag, startPoint x: 569, startPoint y: 245, endPoint x: 609, endPoint y: 221, distance: 47.1
click at [576, 242] on div "130 8 120 4 110 4 100 4 90 2 13:00 80 5 13:30 70 2 121 2 131 2 111 8 101 2 91 8…" at bounding box center [724, 337] width 1002 height 345
click at [609, 221] on div "100 4" at bounding box center [627, 223] width 59 height 59
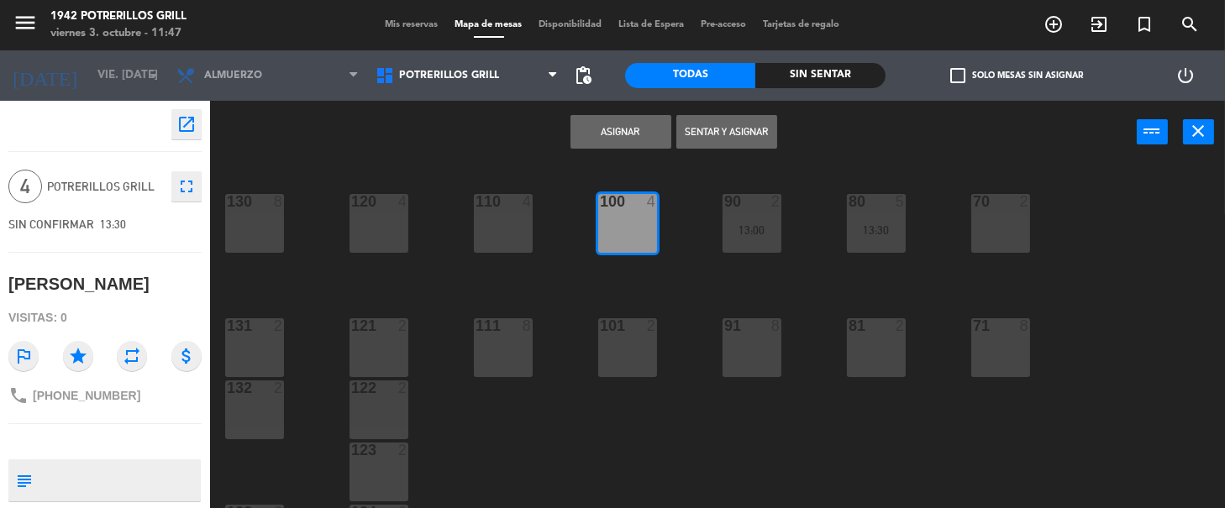
click at [617, 131] on button "Asignar" at bounding box center [621, 132] width 101 height 34
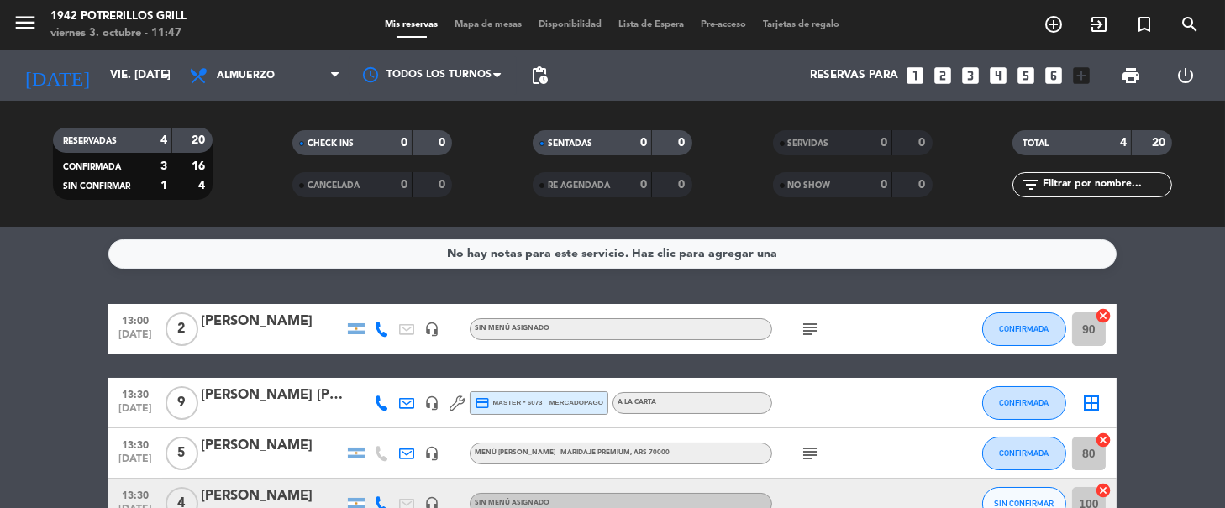
scroll to position [103, 0]
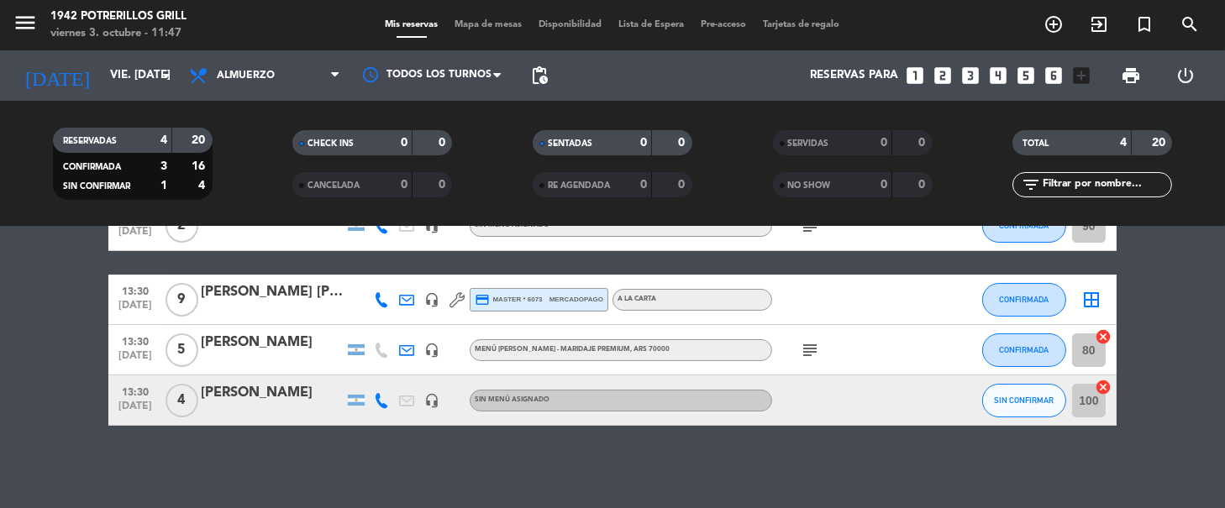
click at [1099, 379] on icon "cancel" at bounding box center [1103, 387] width 17 height 17
click at [1097, 398] on icon "border_all" at bounding box center [1091, 401] width 20 height 20
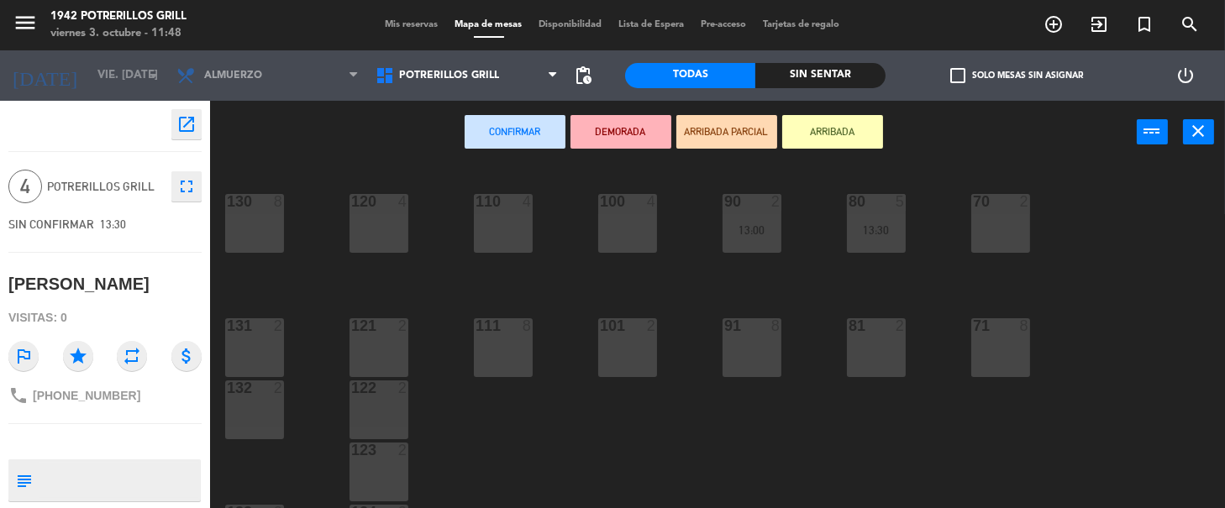
click at [489, 229] on div "110 4" at bounding box center [503, 223] width 59 height 59
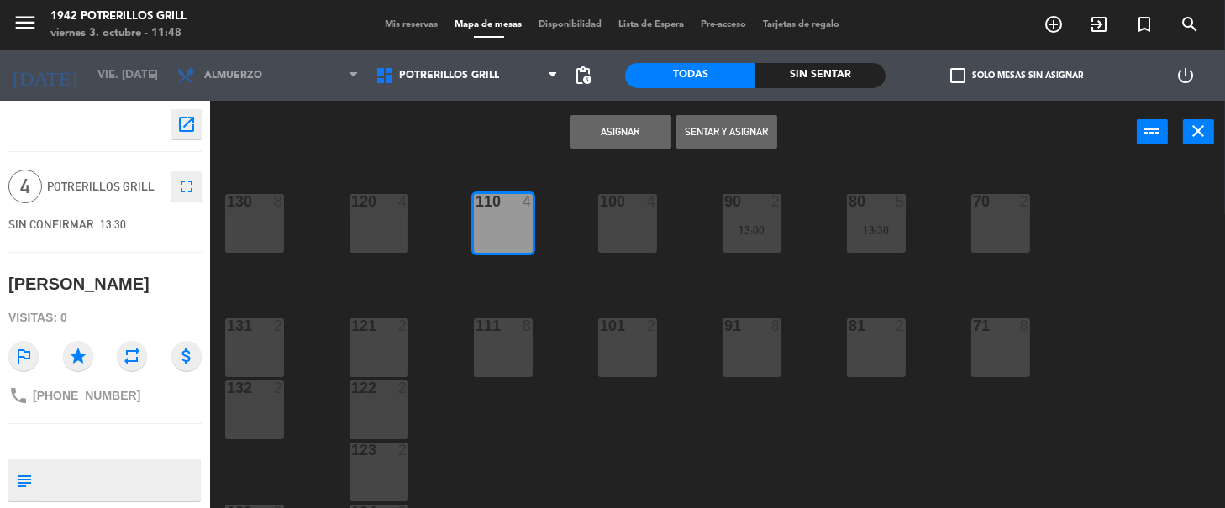
click at [635, 129] on button "Asignar" at bounding box center [621, 132] width 101 height 34
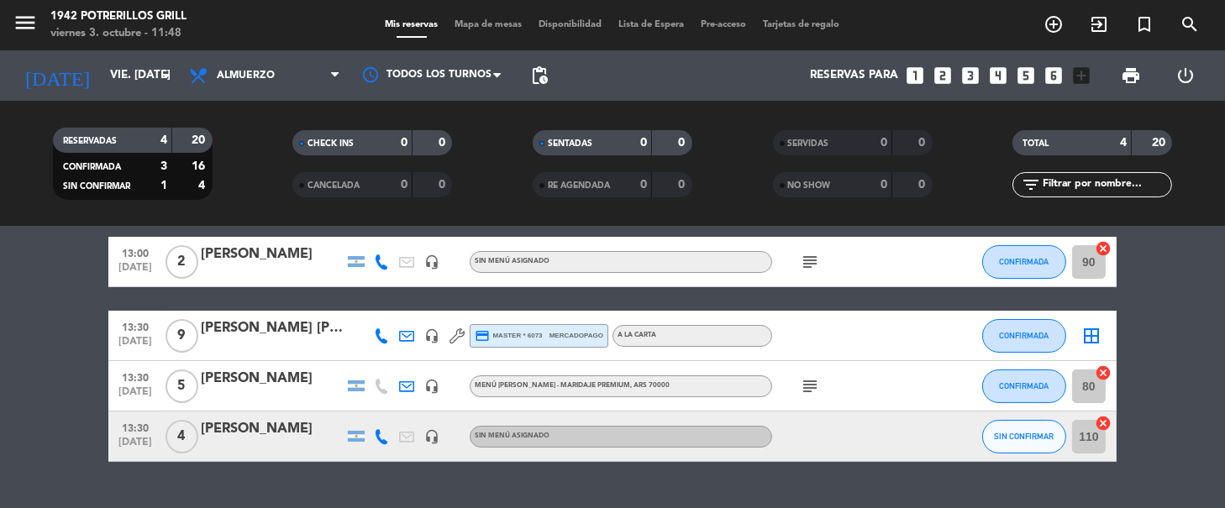
scroll to position [103, 0]
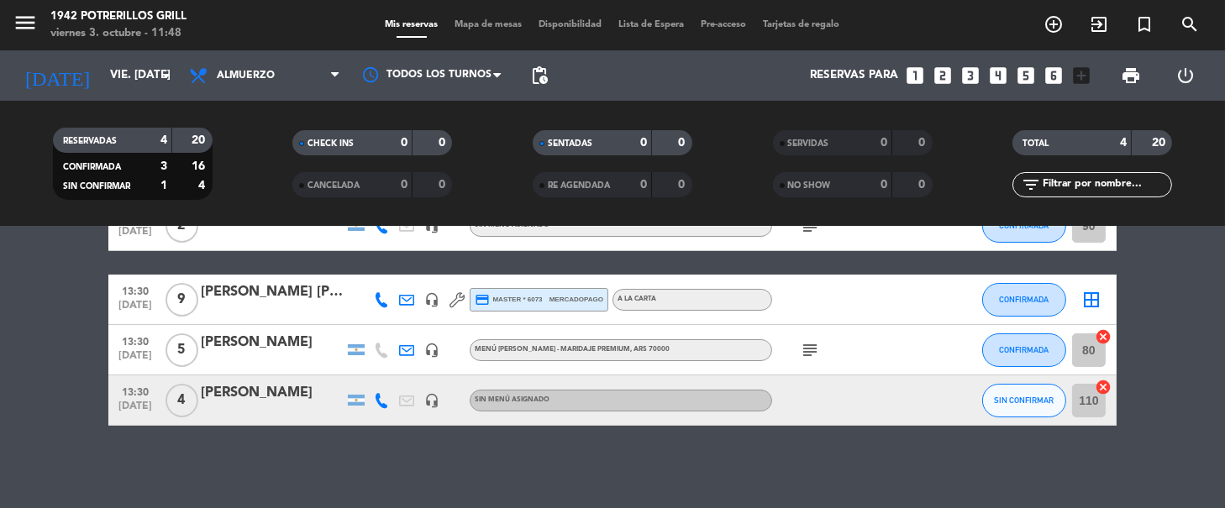
click at [1092, 293] on icon "border_all" at bounding box center [1091, 300] width 20 height 20
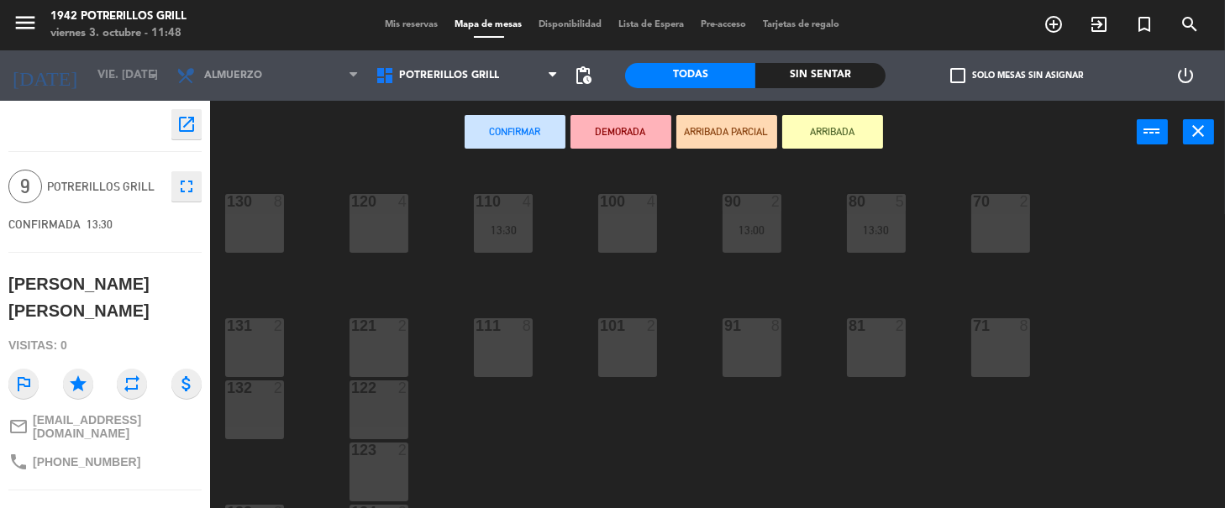
click at [364, 349] on div "121 2" at bounding box center [379, 347] width 59 height 59
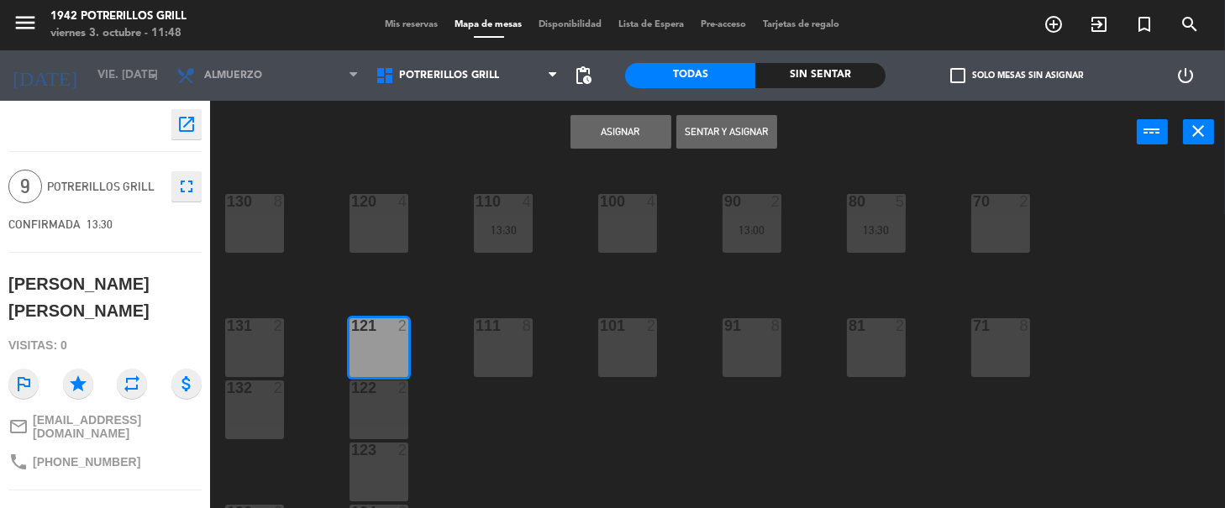
click at [602, 130] on button "Asignar" at bounding box center [621, 132] width 101 height 34
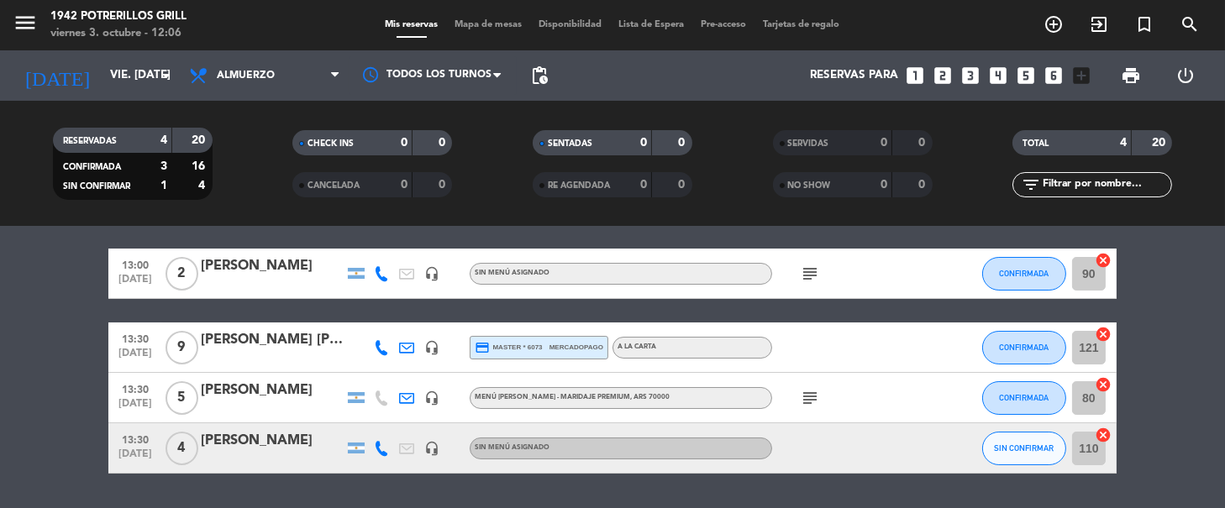
scroll to position [69, 0]
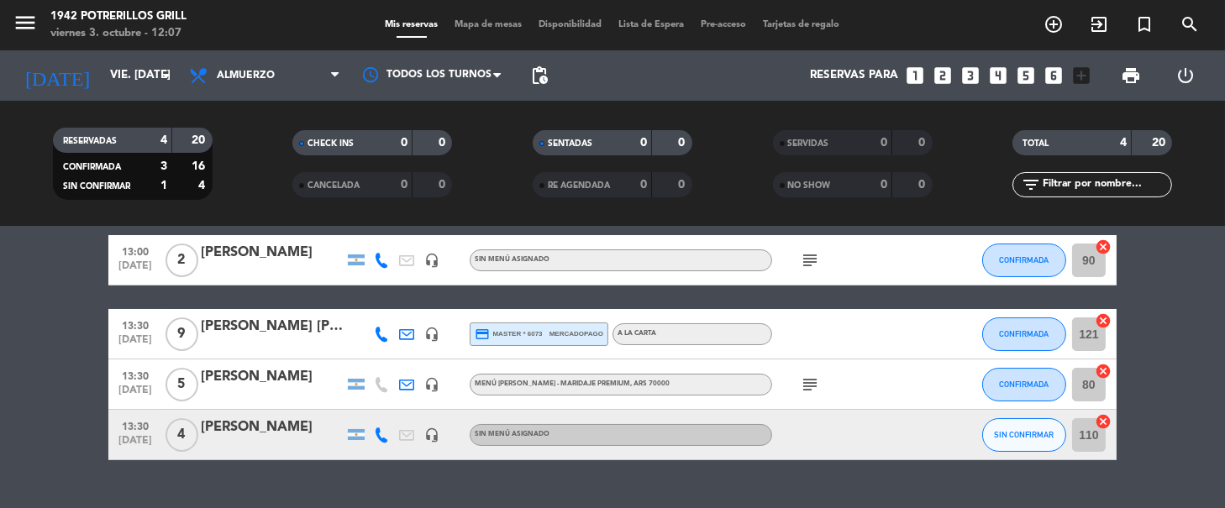
click at [805, 265] on icon "subject" at bounding box center [810, 260] width 20 height 20
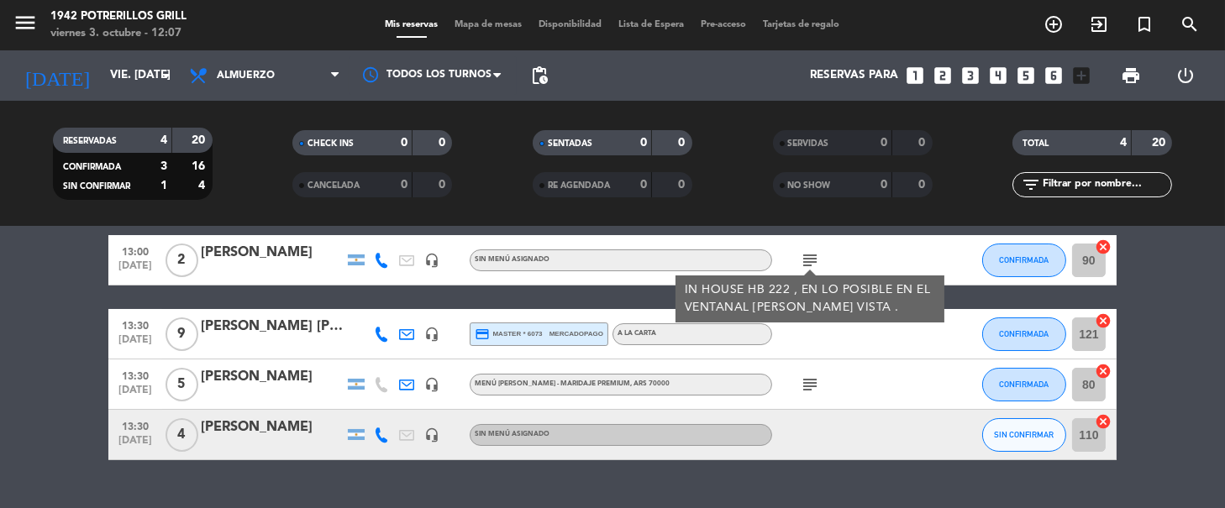
click at [814, 255] on icon "subject" at bounding box center [810, 260] width 20 height 20
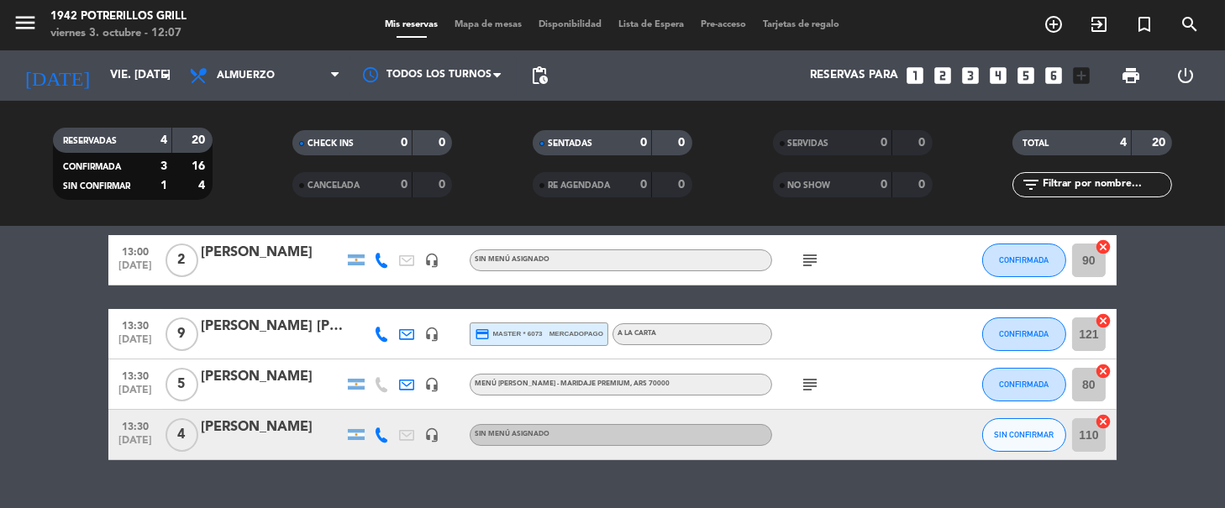
click at [802, 387] on icon "subject" at bounding box center [810, 385] width 20 height 20
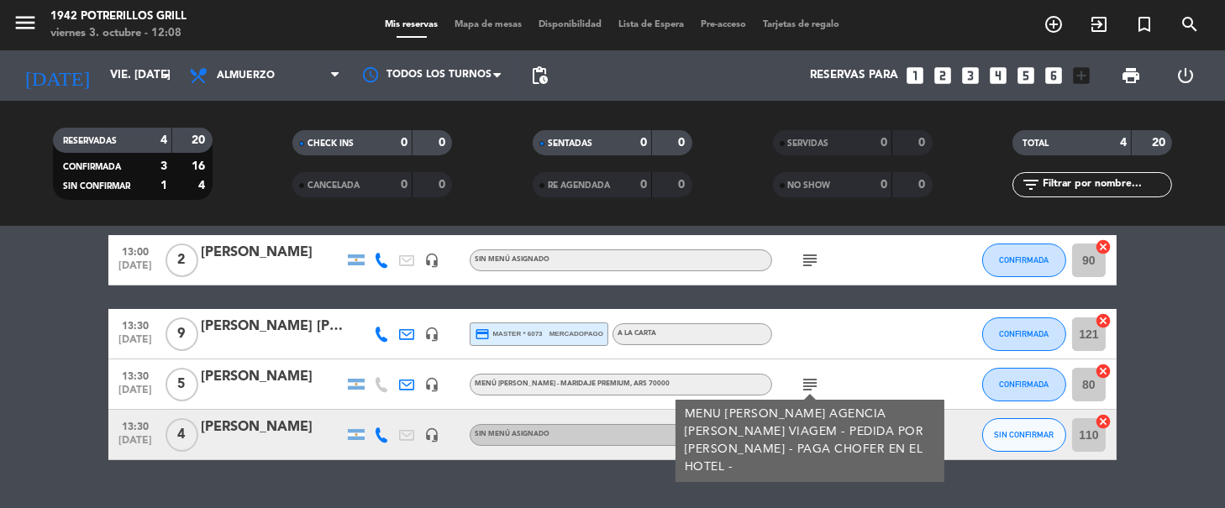
click at [817, 385] on icon "subject" at bounding box center [810, 385] width 20 height 20
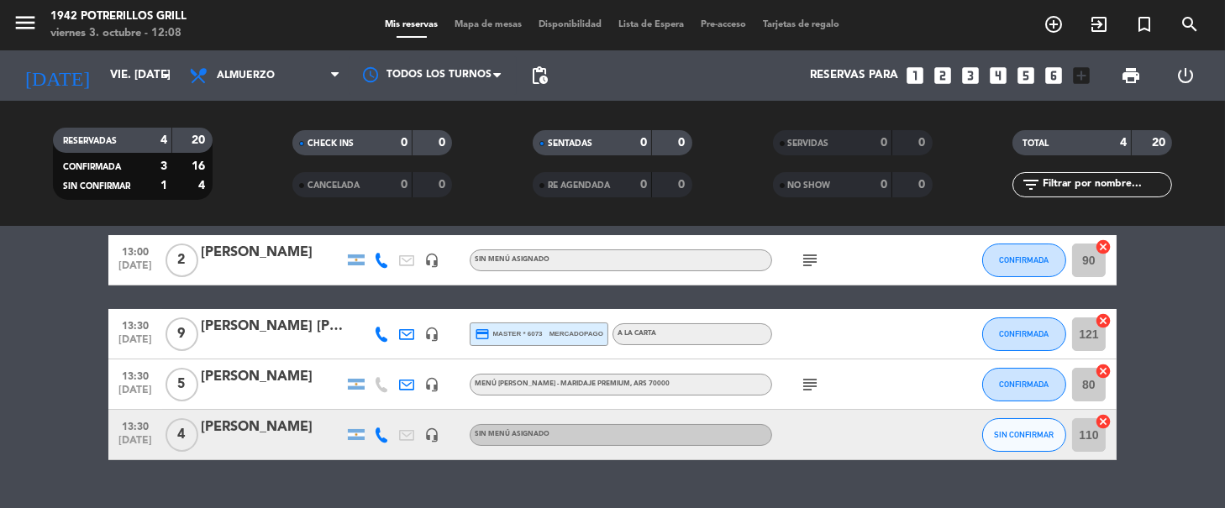
click at [817, 385] on icon "subject" at bounding box center [810, 385] width 20 height 20
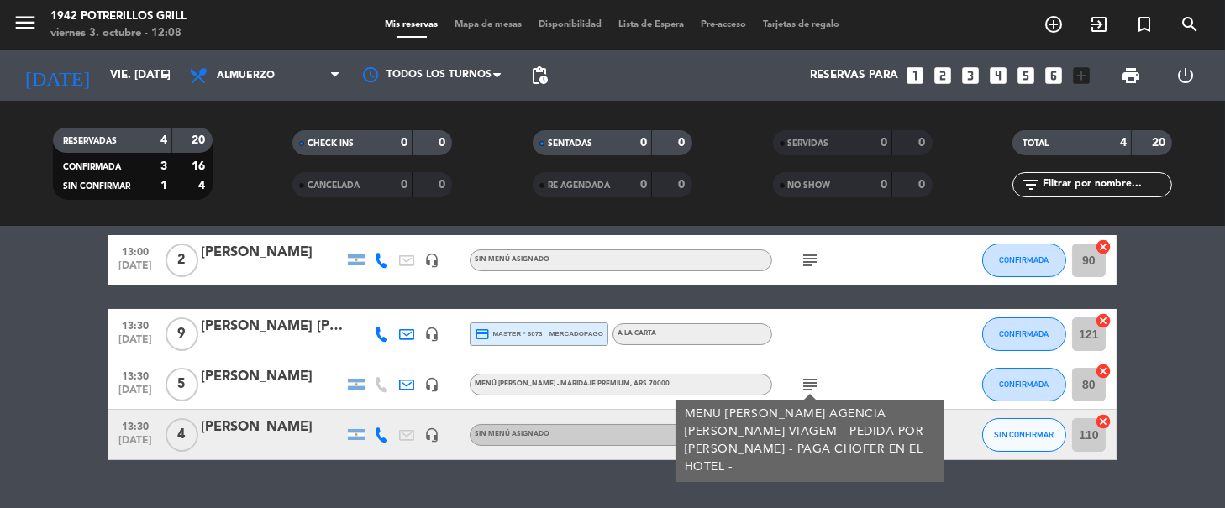
click at [817, 385] on icon "subject" at bounding box center [810, 385] width 20 height 20
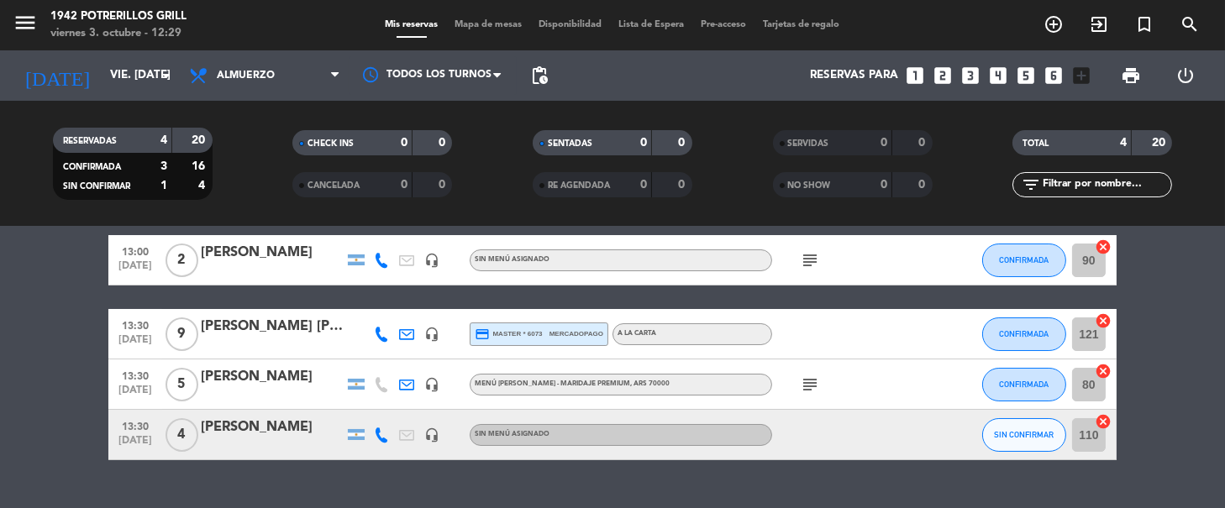
click at [64, 392] on bookings-row "13:00 [DATE] 2 [PERSON_NAME] headset_mic Sin menú asignado subject CONFIRMADA 9…" at bounding box center [612, 347] width 1225 height 225
click at [87, 316] on bookings-row "13:00 [DATE] 2 [PERSON_NAME] headset_mic Sin menú asignado subject CONFIRMADA 9…" at bounding box center [612, 347] width 1225 height 225
click at [810, 257] on icon "subject" at bounding box center [810, 260] width 20 height 20
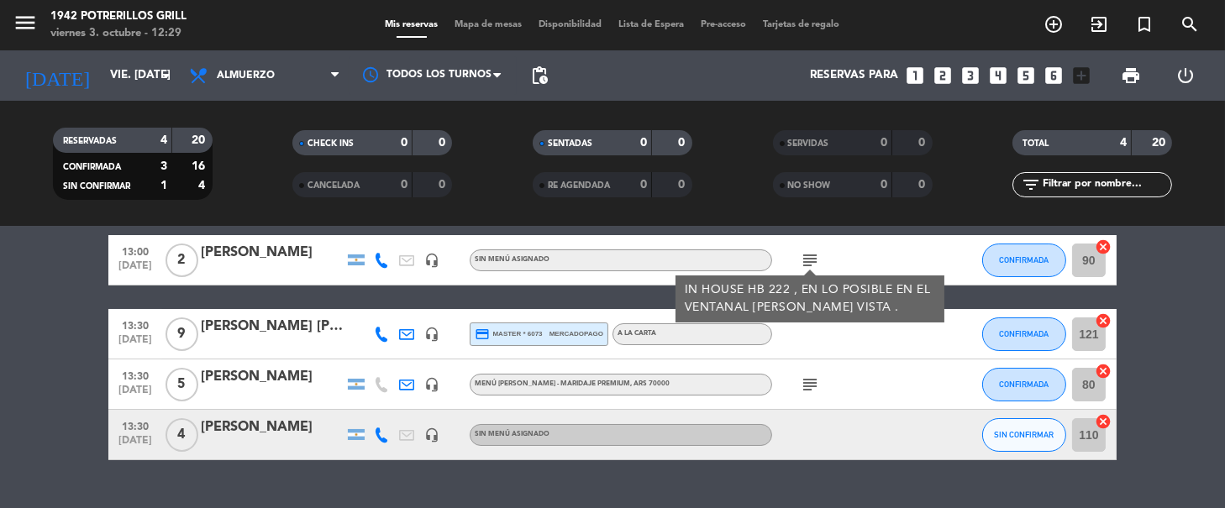
click at [45, 288] on bookings-row "13:00 [DATE] 2 [PERSON_NAME] headset_mic Sin menú asignado subject IN HOUSE HB …" at bounding box center [612, 347] width 1225 height 225
